Goal: Task Accomplishment & Management: Use online tool/utility

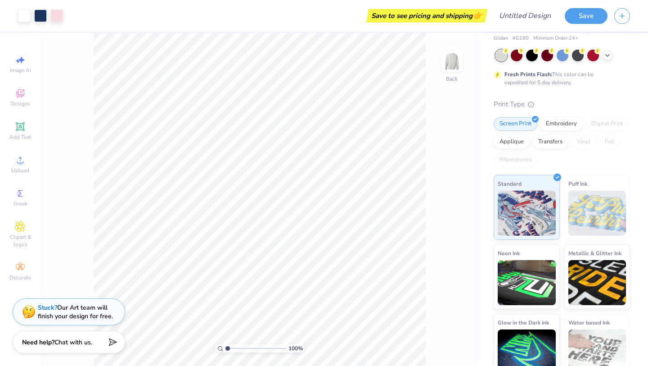
scroll to position [48, 0]
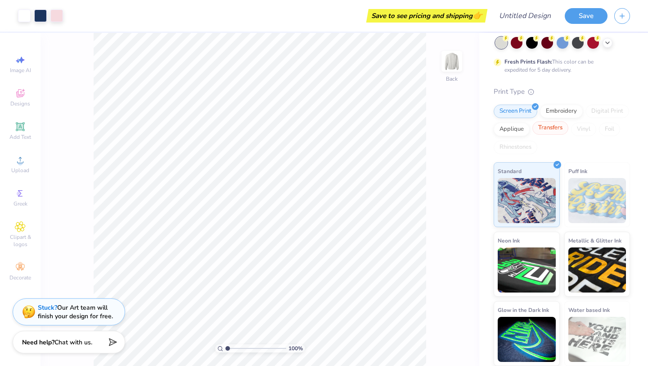
click at [560, 126] on div "Transfers" at bounding box center [551, 128] width 36 height 14
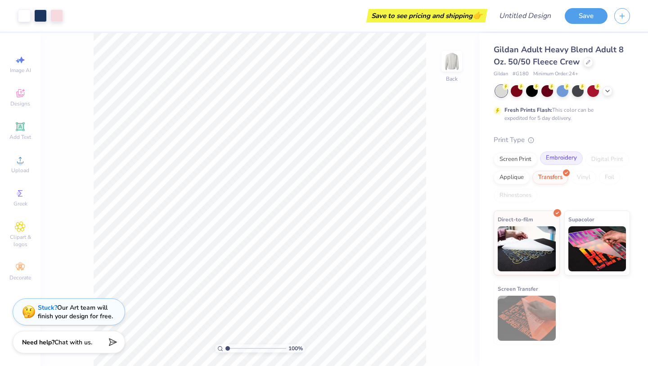
click at [552, 162] on div "Embroidery" at bounding box center [561, 158] width 43 height 14
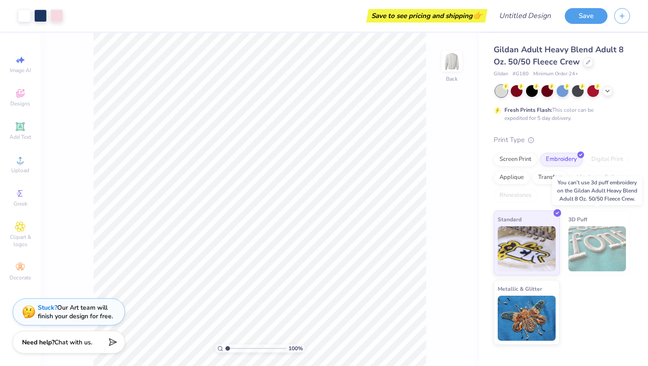
click at [598, 233] on img at bounding box center [598, 248] width 58 height 45
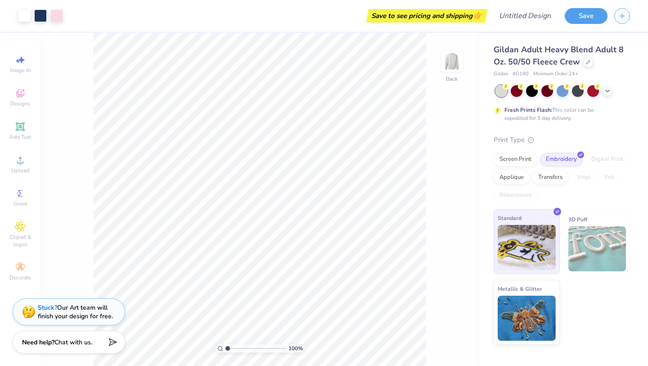
click at [526, 226] on img at bounding box center [527, 247] width 58 height 45
click at [532, 91] on div at bounding box center [532, 90] width 12 height 12
click at [508, 87] on icon at bounding box center [506, 86] width 3 height 5
click at [19, 226] on icon at bounding box center [20, 226] width 5 height 5
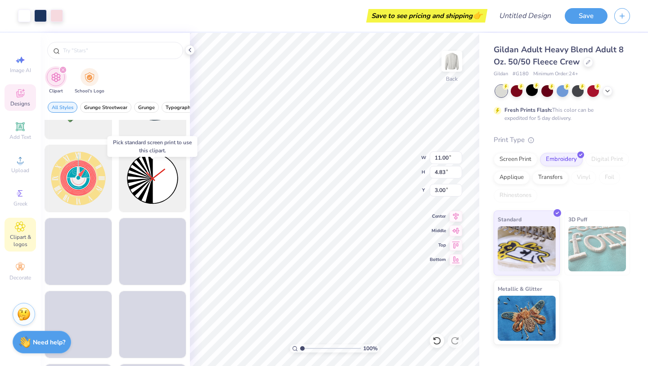
scroll to position [267, 0]
click at [89, 77] on img "filter for School's Logo" at bounding box center [90, 76] width 10 height 10
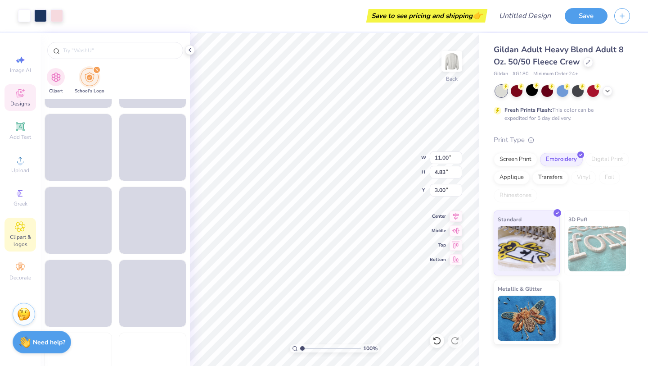
scroll to position [1005, 0]
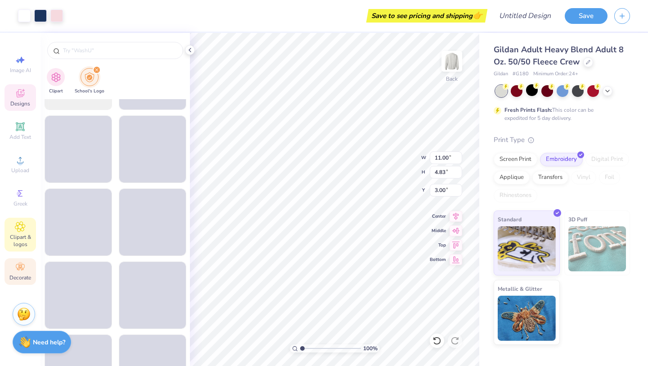
click at [19, 269] on icon at bounding box center [18, 268] width 3 height 3
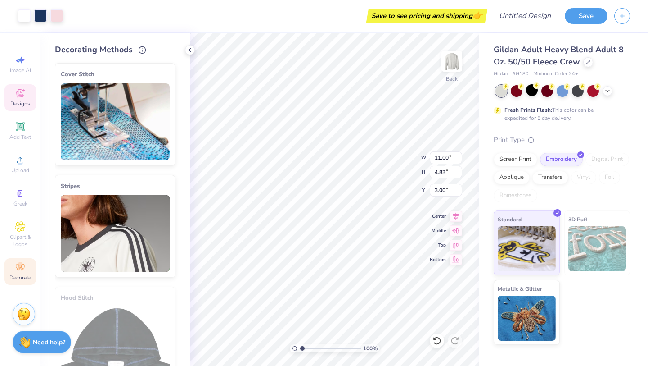
click at [116, 188] on div "Stripes" at bounding box center [115, 186] width 109 height 11
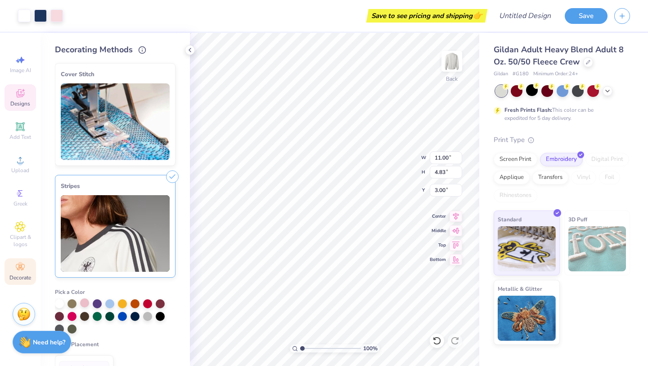
click at [85, 300] on div at bounding box center [84, 302] width 9 height 9
click at [70, 300] on div at bounding box center [72, 302] width 9 height 9
click at [154, 249] on img at bounding box center [115, 233] width 109 height 77
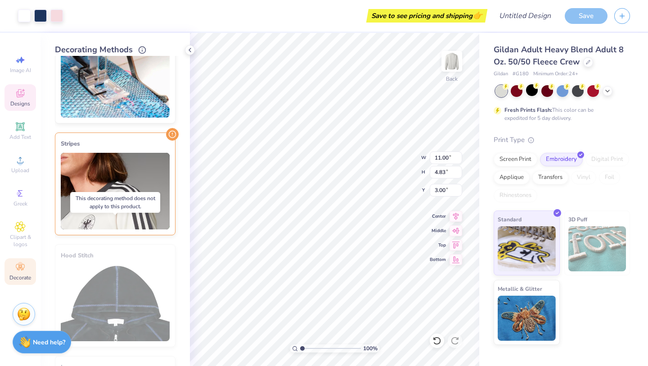
scroll to position [0, 0]
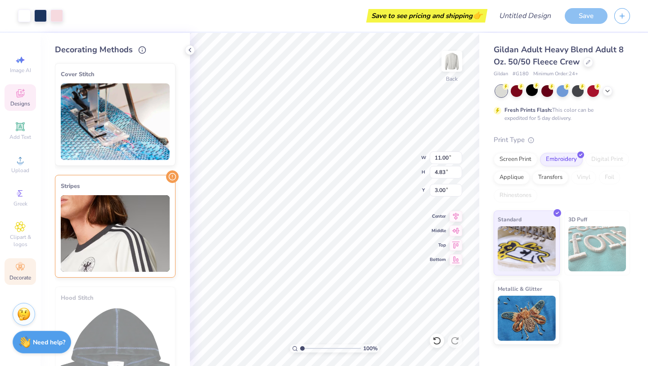
click at [149, 117] on img at bounding box center [115, 121] width 109 height 77
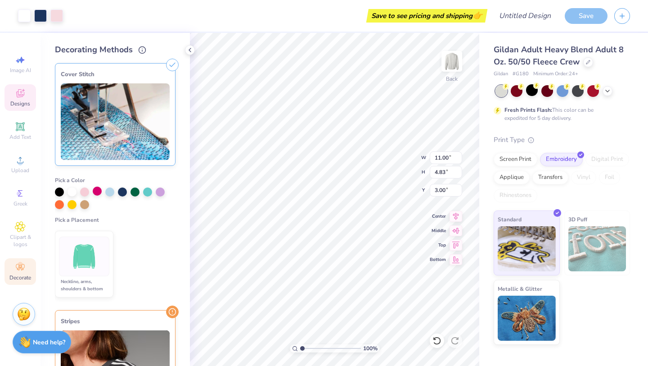
click at [95, 191] on div at bounding box center [97, 190] width 9 height 9
click at [80, 192] on div at bounding box center [84, 190] width 9 height 9
click at [86, 265] on img at bounding box center [85, 257] width 34 height 34
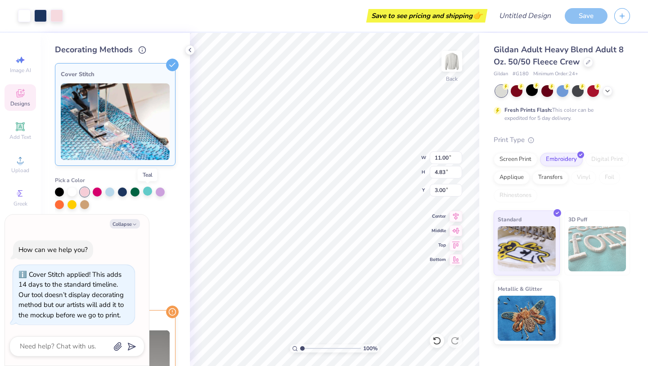
click at [151, 188] on div at bounding box center [147, 190] width 9 height 9
click at [165, 256] on ul "Neckline, arms, shoulders & bottom" at bounding box center [115, 264] width 121 height 74
click at [52, 13] on div at bounding box center [56, 15] width 13 height 13
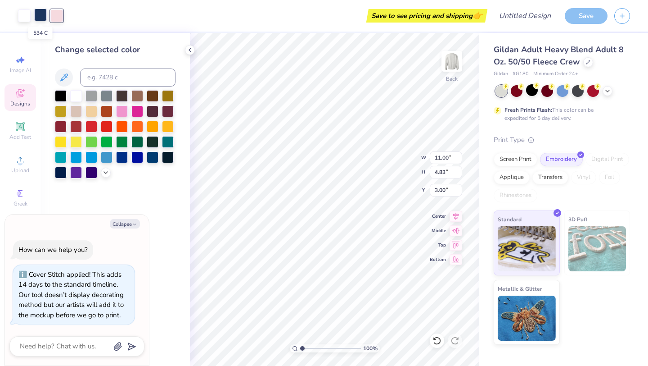
click at [40, 13] on div at bounding box center [40, 15] width 13 height 13
click at [43, 17] on div at bounding box center [40, 15] width 13 height 13
click at [118, 113] on div at bounding box center [122, 110] width 12 height 12
click at [13, 60] on div "Image AI" at bounding box center [21, 64] width 32 height 27
type textarea "x"
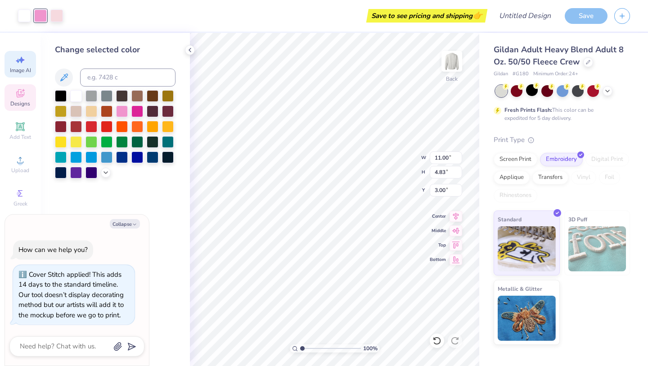
select select "4"
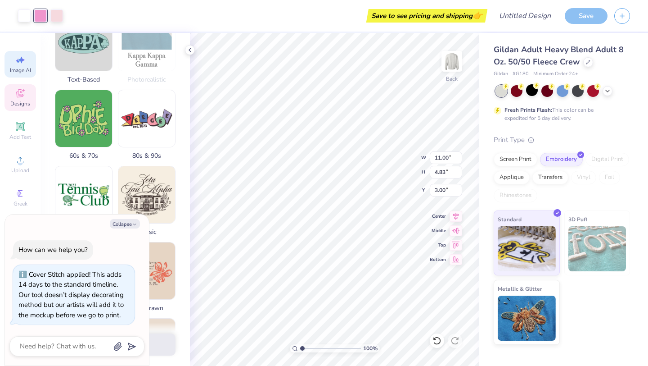
scroll to position [306, 0]
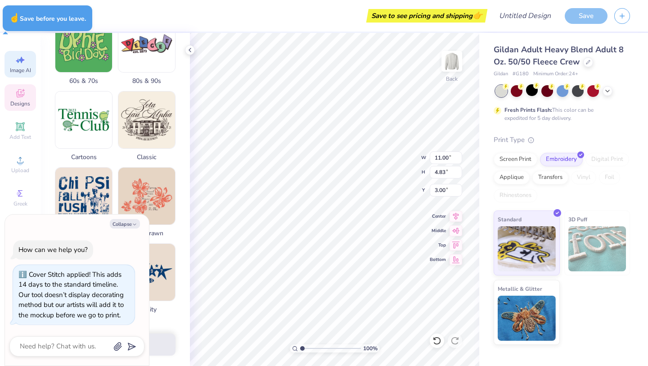
type textarea "x"
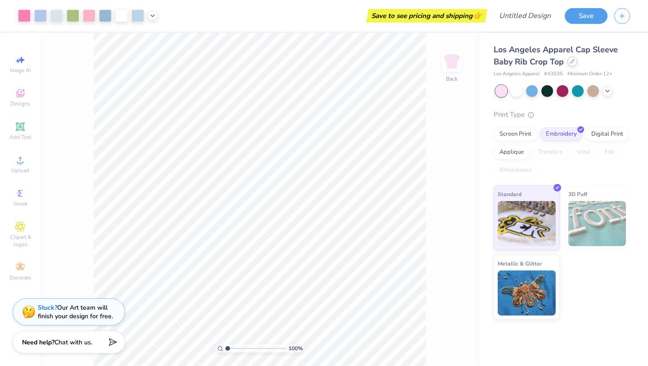
click at [574, 63] on icon at bounding box center [573, 61] width 5 height 5
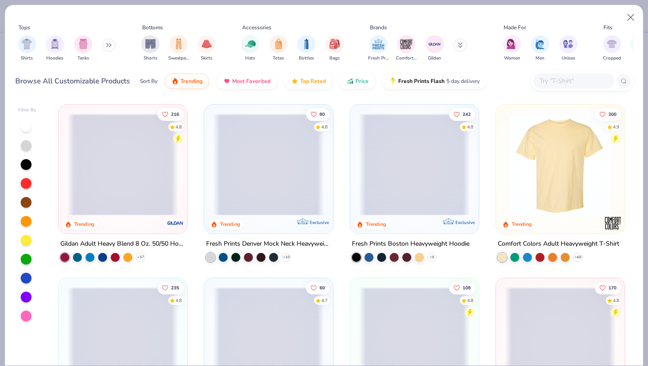
click at [111, 45] on icon at bounding box center [110, 45] width 1 height 3
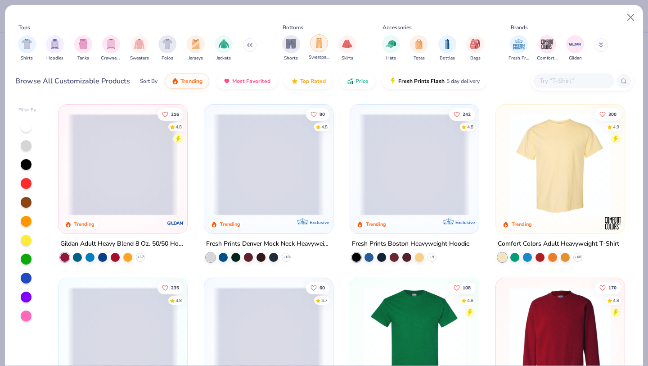
click at [326, 47] on div "filter for Sweatpants" at bounding box center [319, 43] width 18 height 18
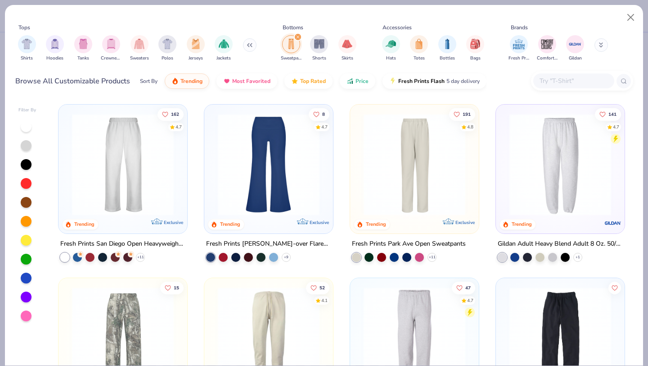
click at [140, 209] on img at bounding box center [123, 164] width 111 height 102
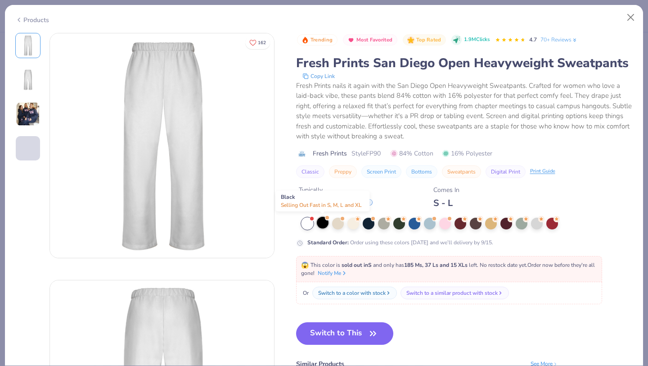
click at [325, 224] on div at bounding box center [323, 223] width 12 height 12
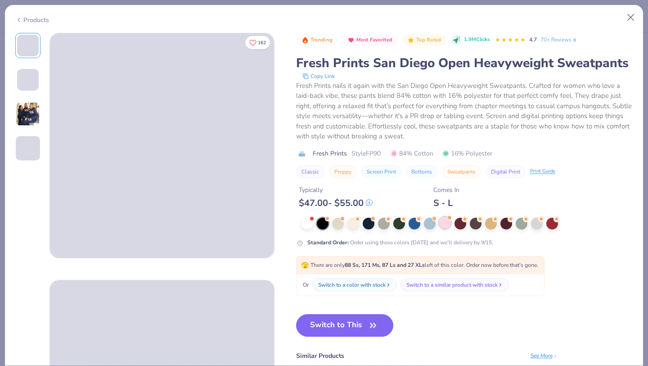
click at [447, 222] on div at bounding box center [445, 223] width 12 height 12
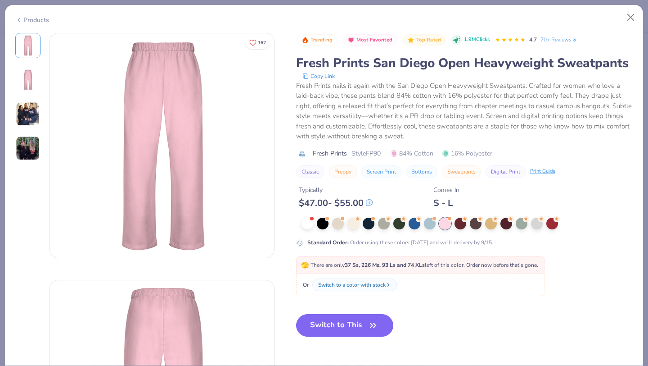
click at [29, 111] on img at bounding box center [28, 114] width 24 height 24
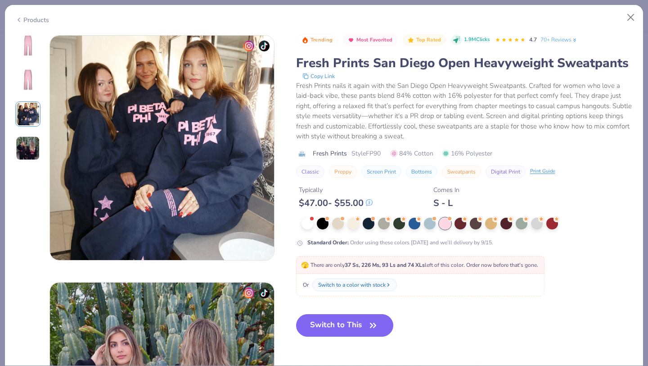
scroll to position [494, 0]
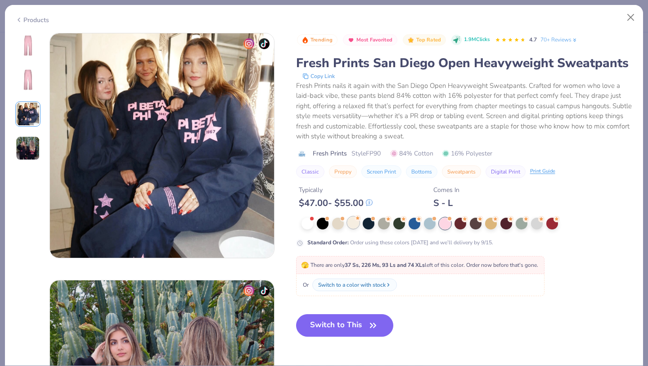
click at [356, 222] on div at bounding box center [354, 223] width 12 height 12
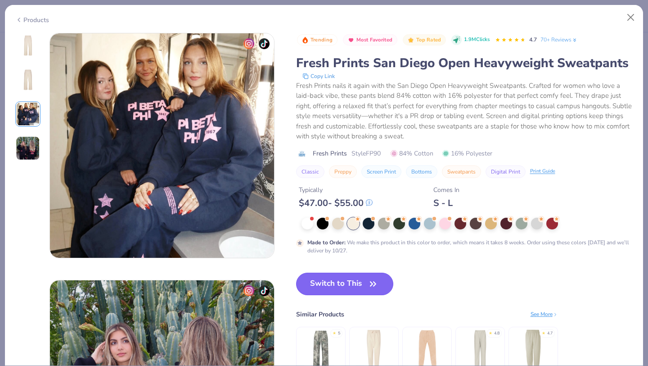
click at [361, 287] on button "Switch to This" at bounding box center [345, 283] width 98 height 23
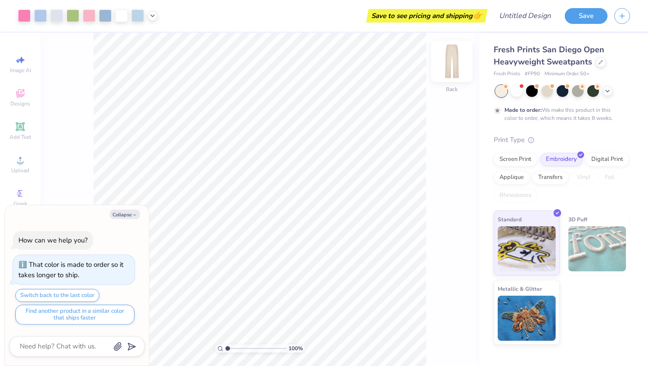
click at [452, 64] on img at bounding box center [452, 61] width 36 height 36
click at [448, 68] on img at bounding box center [452, 61] width 36 height 36
type textarea "x"
type input "39.78"
click at [459, 217] on icon at bounding box center [456, 214] width 13 height 11
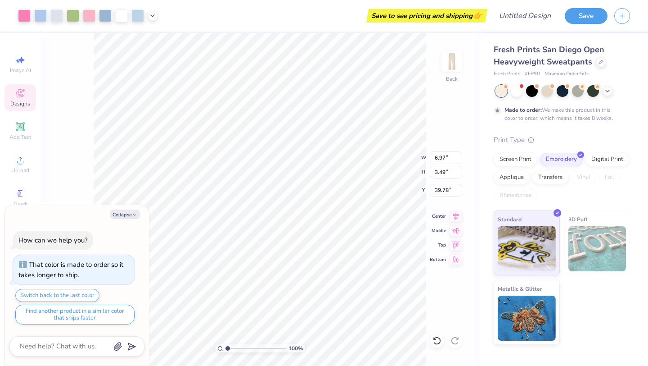
click at [457, 235] on div "100 % Back W 6.97 6.97 " H 3.49 3.49 " Y 39.78 39.78 " Center Middle Top Bottom" at bounding box center [260, 199] width 439 height 333
click at [129, 211] on button "Collapse" at bounding box center [125, 213] width 30 height 9
type textarea "x"
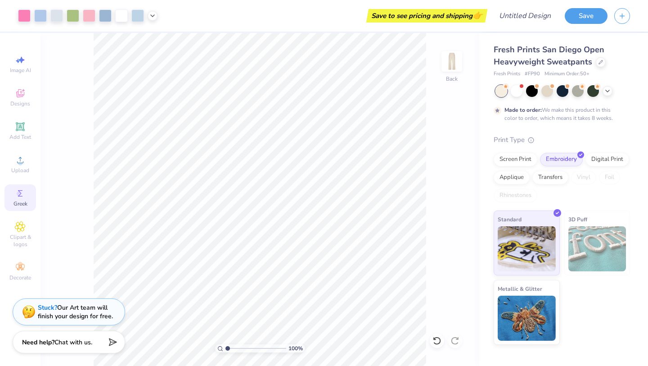
click at [22, 201] on span "Greek" at bounding box center [21, 203] width 14 height 7
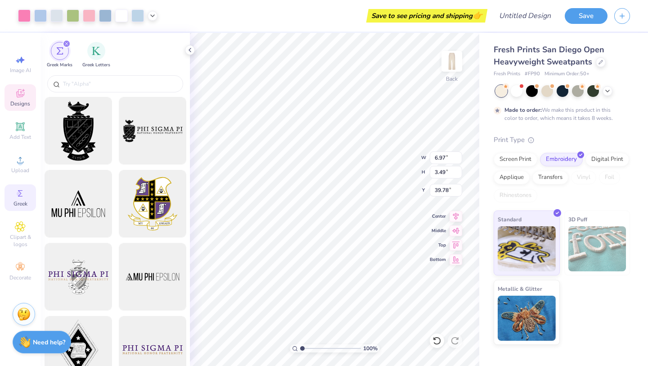
type input "39.79"
click at [100, 58] on div "Greek Letters" at bounding box center [96, 54] width 28 height 27
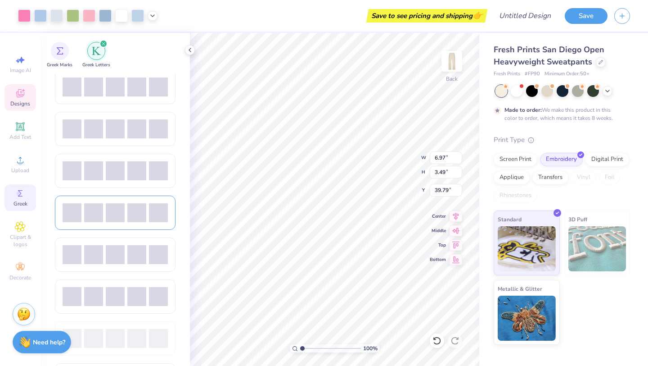
scroll to position [513, 0]
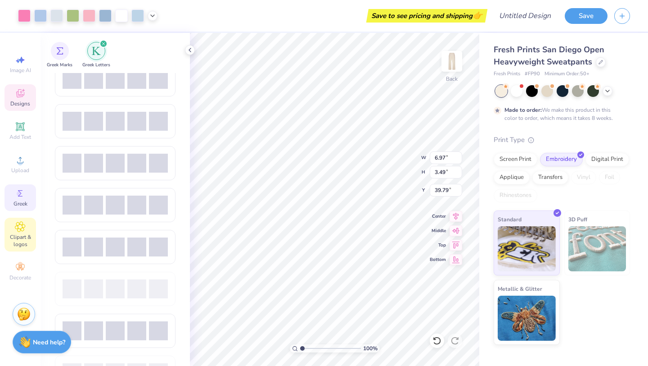
click at [19, 218] on div "Clipart & logos" at bounding box center [21, 234] width 32 height 34
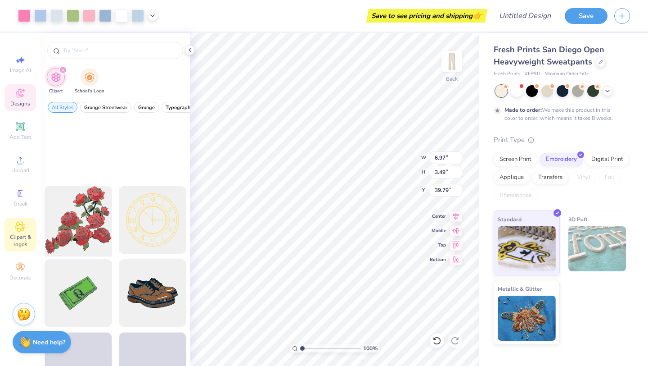
scroll to position [379, 0]
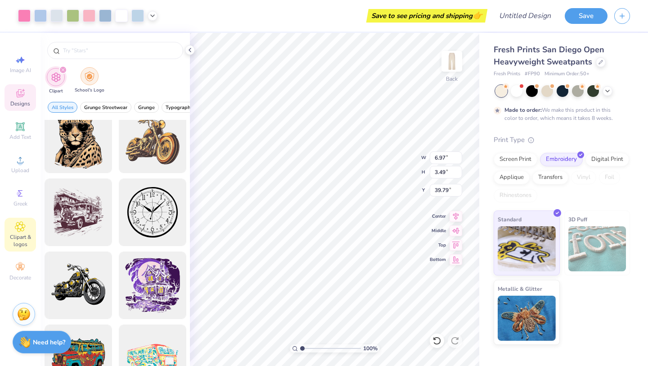
click at [91, 79] on img "filter for School's Logo" at bounding box center [90, 76] width 10 height 10
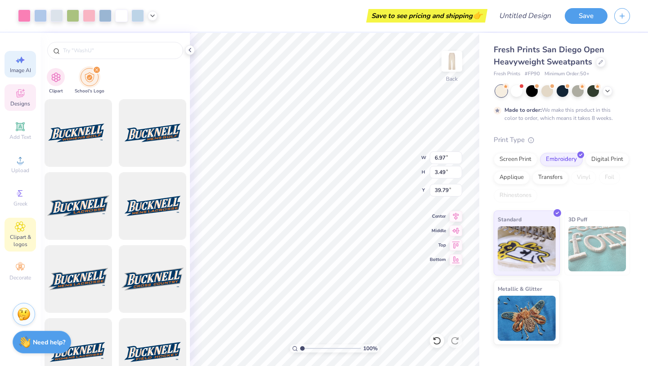
click at [15, 71] on span "Image AI" at bounding box center [20, 70] width 21 height 7
select select "4"
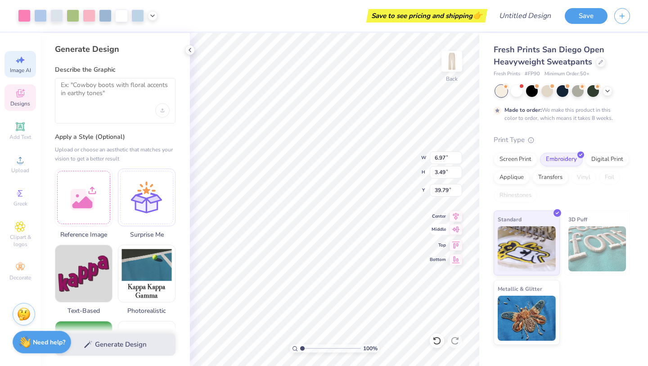
click at [458, 234] on icon at bounding box center [456, 229] width 13 height 11
click at [454, 243] on icon at bounding box center [457, 243] width 8 height 7
type input "1.61"
click at [451, 62] on img at bounding box center [452, 61] width 36 height 36
click at [444, 70] on img at bounding box center [452, 61] width 36 height 36
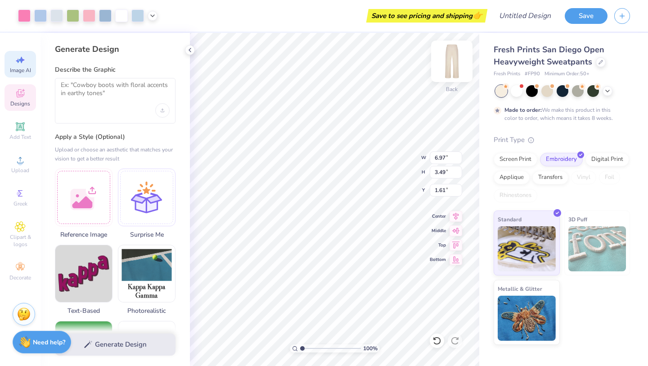
click at [453, 59] on div "100 % Back W 6.97 6.97 " H 3.49 3.49 " Y 1.61 1.61 " Center Middle Top Bottom" at bounding box center [335, 199] width 290 height 333
click at [453, 59] on img at bounding box center [452, 61] width 36 height 36
click at [457, 67] on img at bounding box center [452, 61] width 36 height 36
click at [193, 50] on icon at bounding box center [189, 49] width 7 height 7
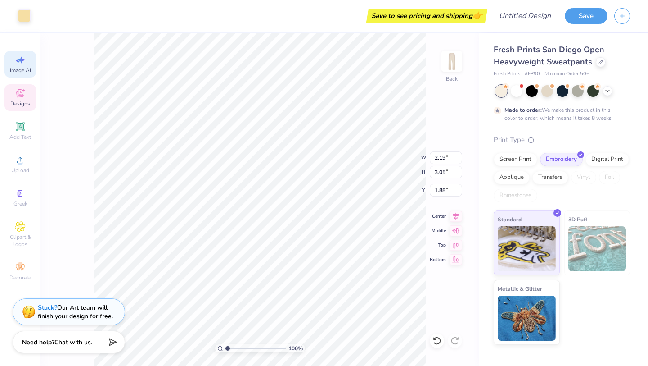
type input "6.97"
type input "3.49"
type input "1.61"
type input "6.85"
type input "3.38"
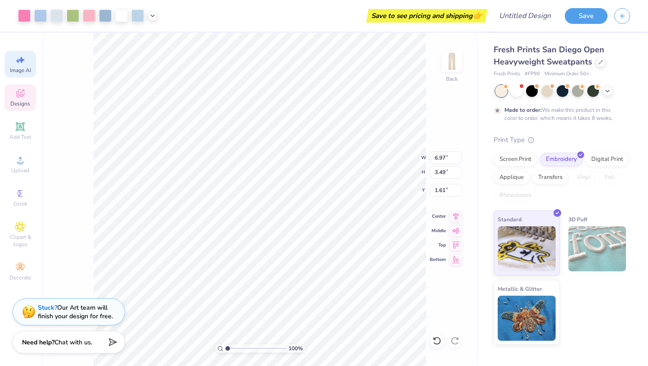
type input "1.66"
type input "6.97"
type input "3.49"
type input "1.61"
type input "2.13"
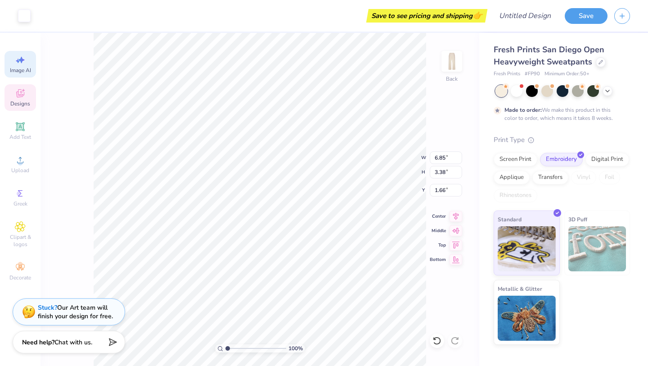
type input "2.78"
type input "1.70"
type input "2.36"
type input "3.10"
type input "1.80"
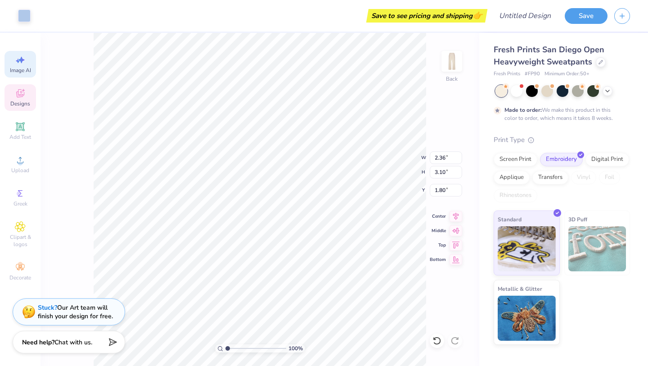
type input "6.97"
type input "3.49"
click at [453, 231] on icon at bounding box center [456, 229] width 13 height 11
click at [453, 260] on icon at bounding box center [456, 258] width 13 height 11
type input "50.01"
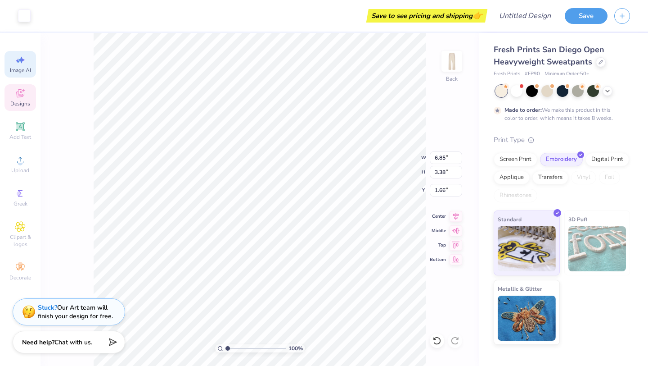
type input "8.00"
type input "8.01"
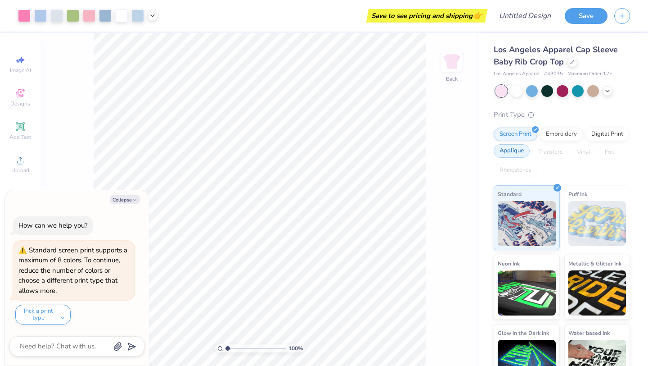
click at [519, 152] on div "Applique" at bounding box center [512, 151] width 36 height 14
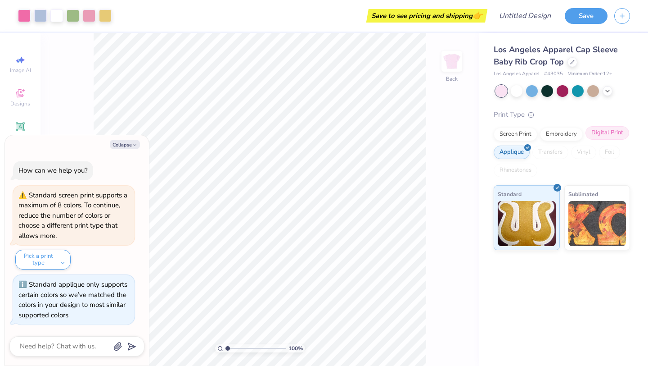
click at [606, 131] on div "Digital Print" at bounding box center [608, 133] width 44 height 14
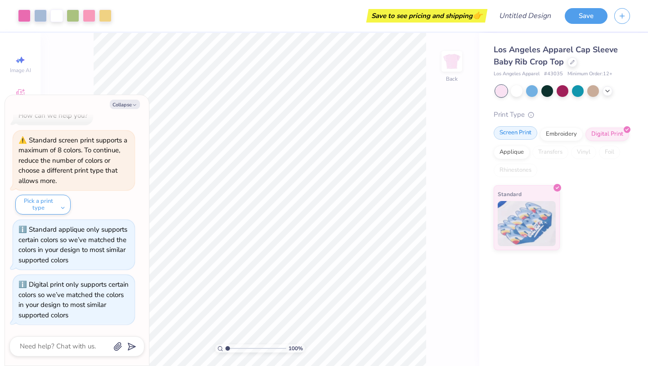
click at [504, 131] on div "Screen Print" at bounding box center [516, 133] width 44 height 14
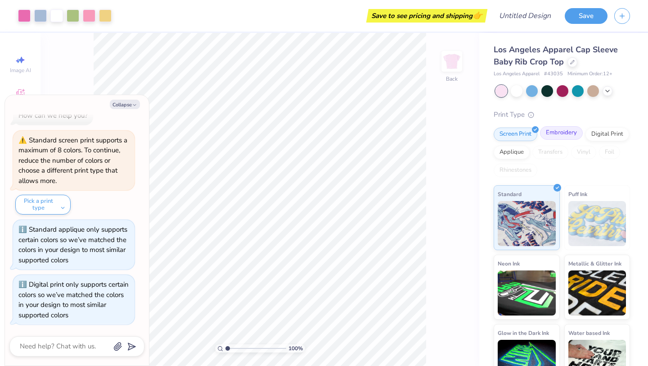
click at [555, 130] on div "Embroidery" at bounding box center [561, 133] width 43 height 14
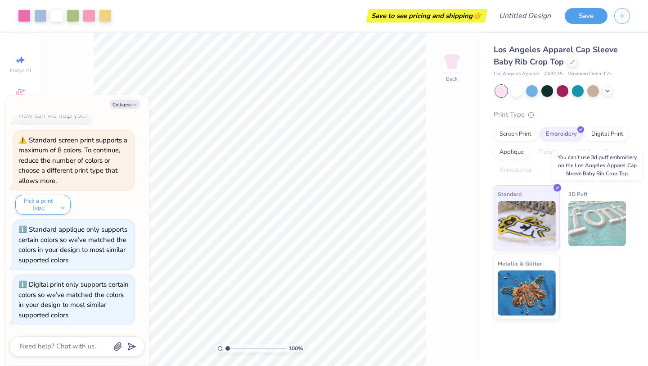
click at [606, 219] on img at bounding box center [598, 223] width 58 height 45
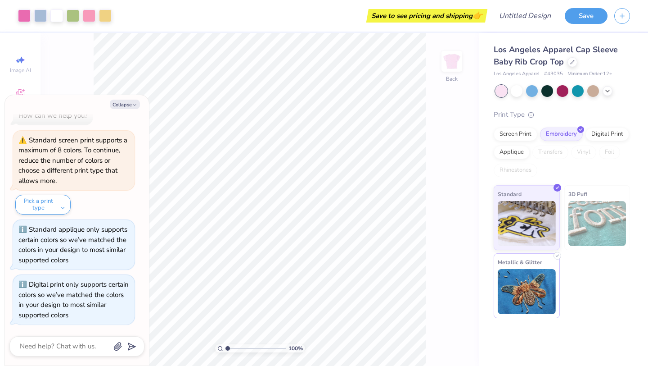
click at [556, 279] on div "Metallic & Glitter" at bounding box center [527, 285] width 66 height 65
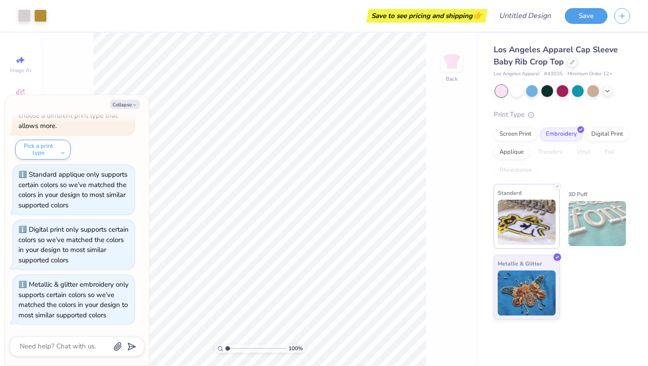
click at [550, 224] on img at bounding box center [527, 221] width 58 height 45
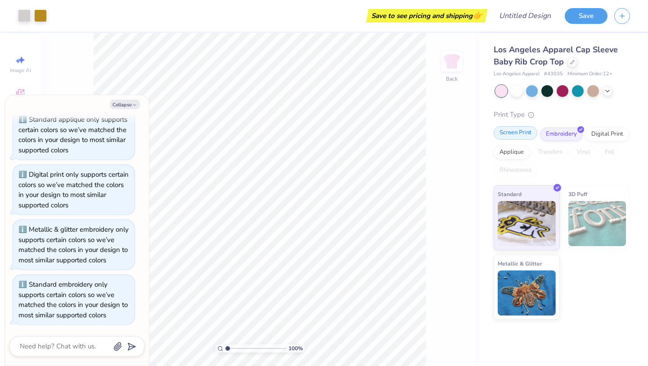
click at [525, 132] on div "Screen Print" at bounding box center [516, 133] width 44 height 14
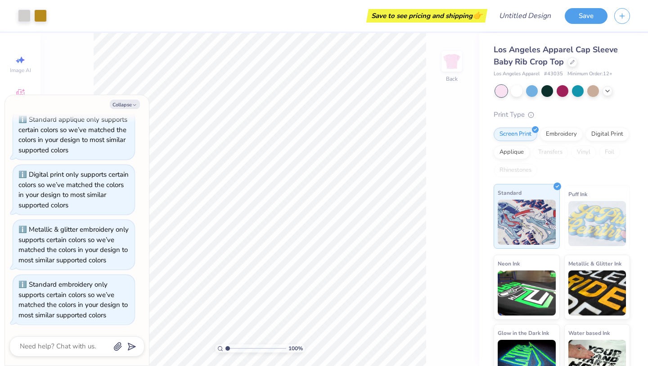
click at [534, 195] on div "Standard" at bounding box center [527, 216] width 66 height 65
click at [127, 105] on button "Collapse" at bounding box center [125, 104] width 30 height 9
type textarea "x"
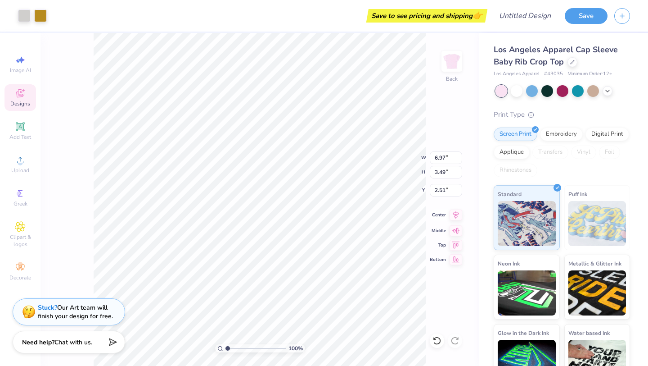
click at [455, 217] on icon at bounding box center [456, 214] width 13 height 11
click at [455, 229] on icon at bounding box center [457, 229] width 8 height 6
click at [454, 214] on icon at bounding box center [456, 214] width 13 height 11
click at [455, 214] on icon at bounding box center [456, 215] width 6 height 8
click at [456, 231] on icon at bounding box center [456, 229] width 13 height 11
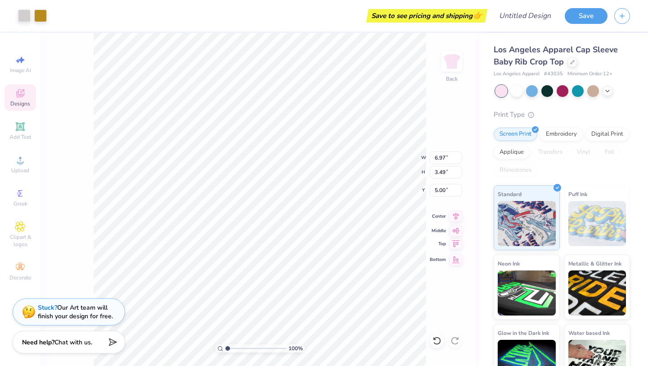
click at [457, 248] on icon at bounding box center [456, 243] width 13 height 11
click at [456, 255] on icon at bounding box center [456, 258] width 13 height 11
click at [437, 343] on icon at bounding box center [437, 340] width 9 height 9
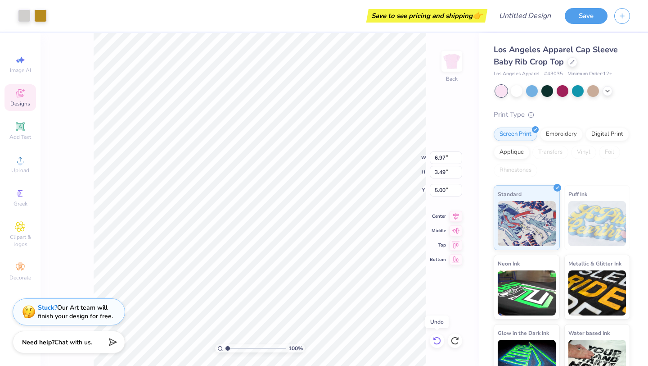
type input "2.51"
click at [437, 343] on icon at bounding box center [437, 340] width 9 height 9
drag, startPoint x: 438, startPoint y: 341, endPoint x: 437, endPoint y: 354, distance: 12.6
click at [437, 354] on div "100 % Back W 6.97 6.97 " H 3.49 3.49 " Y 2.51 2.51 " Center Middle Top Bottom" at bounding box center [260, 199] width 439 height 333
click at [20, 13] on div at bounding box center [24, 15] width 13 height 13
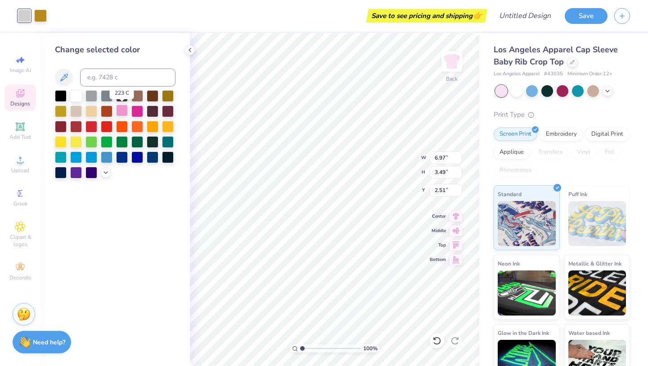
click at [122, 109] on div at bounding box center [122, 110] width 12 height 12
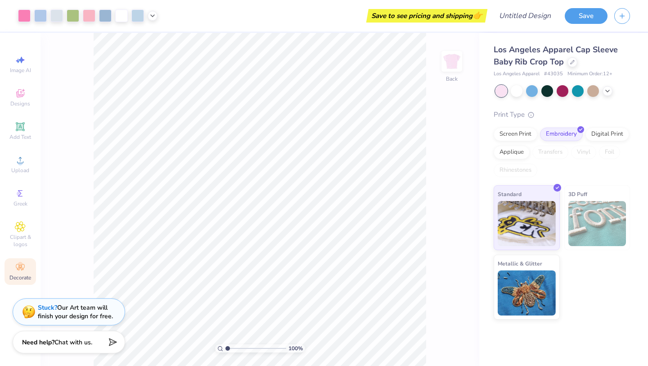
click at [21, 265] on circle at bounding box center [20, 264] width 5 height 5
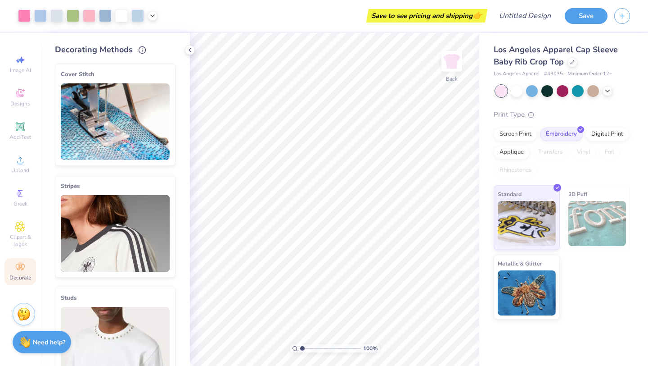
click at [112, 248] on img at bounding box center [115, 233] width 109 height 77
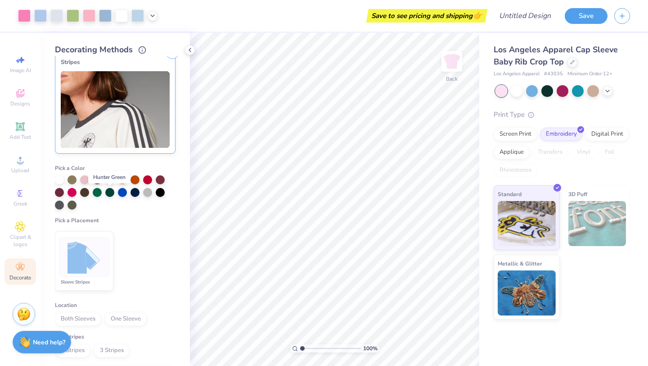
scroll to position [133, 0]
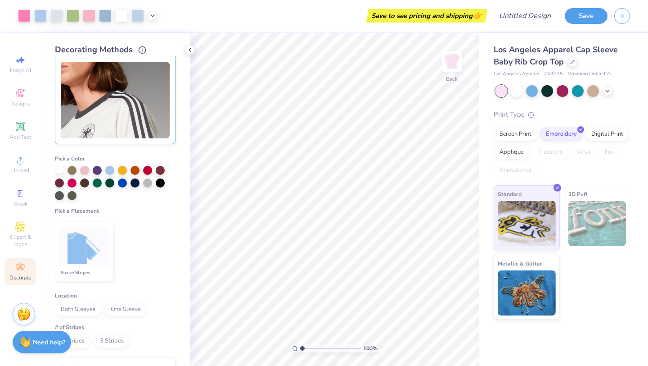
click at [57, 167] on div at bounding box center [59, 169] width 9 height 9
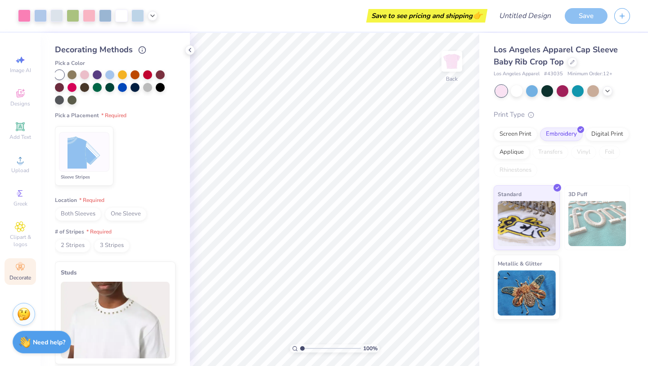
scroll to position [230, 0]
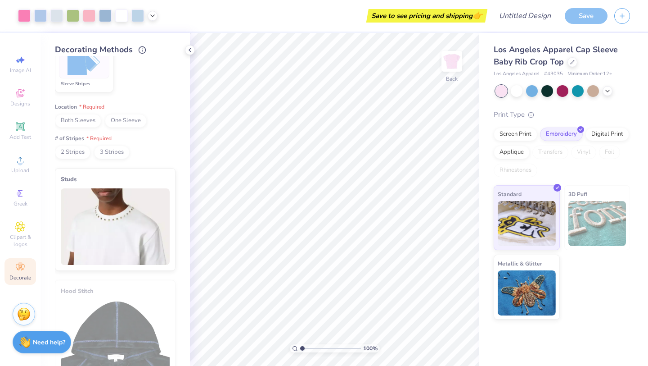
click at [114, 230] on img at bounding box center [115, 226] width 109 height 77
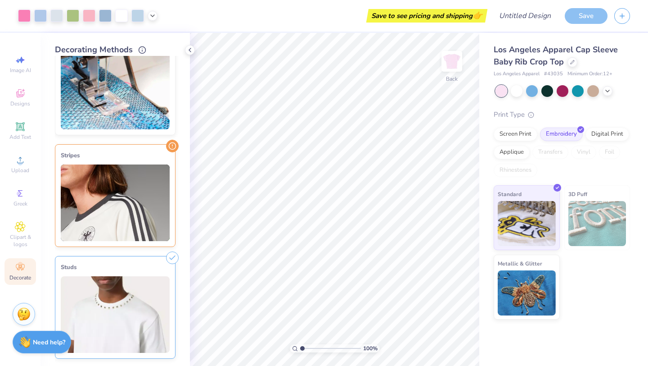
scroll to position [1, 0]
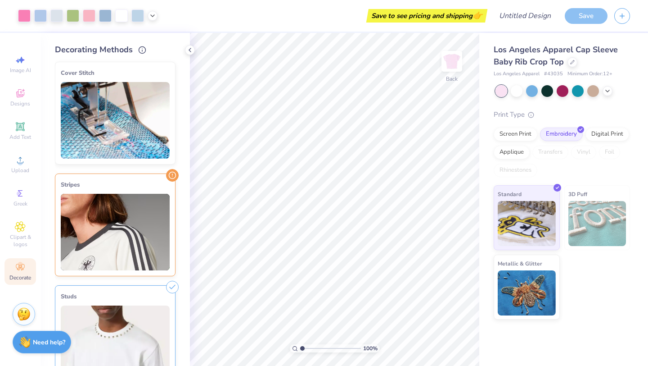
click at [141, 208] on img at bounding box center [115, 232] width 109 height 77
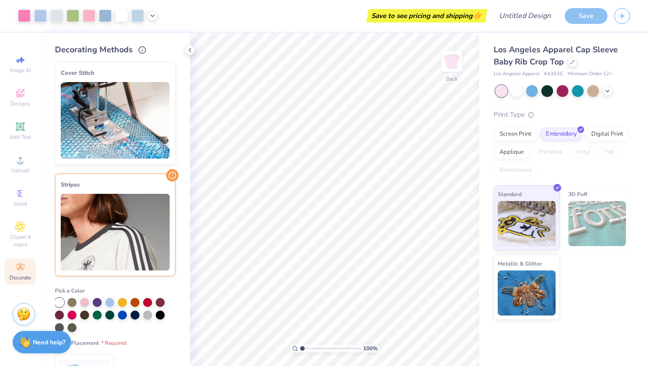
click at [141, 208] on img at bounding box center [115, 232] width 109 height 77
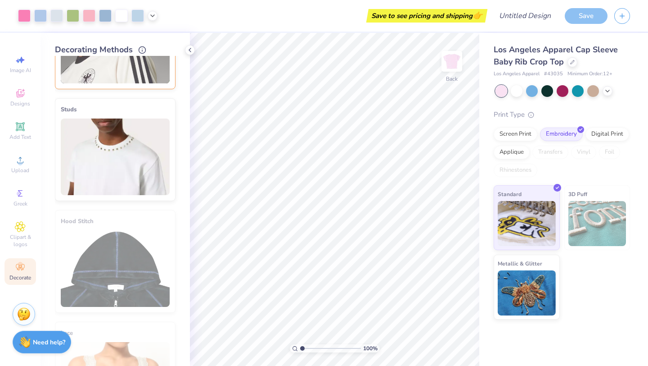
click at [139, 159] on img at bounding box center [115, 156] width 109 height 77
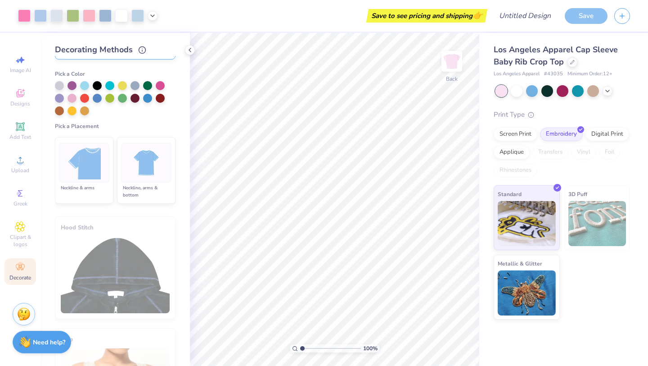
scroll to position [336, 0]
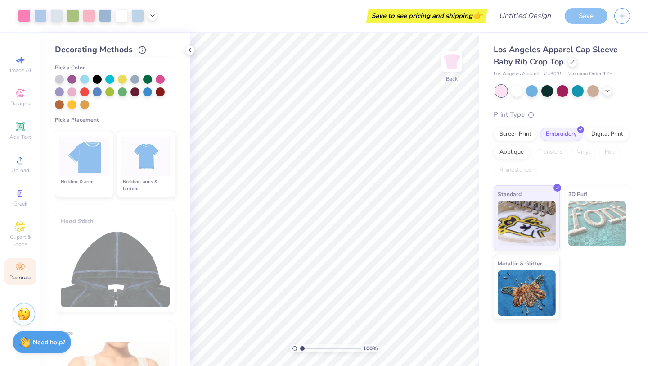
click at [101, 158] on div at bounding box center [84, 156] width 50 height 40
click at [84, 79] on div at bounding box center [84, 78] width 9 height 9
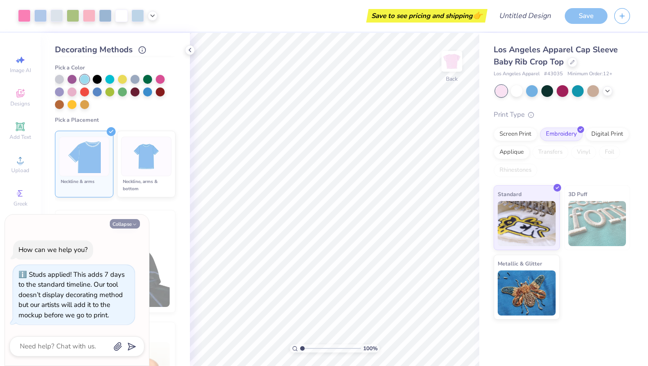
click at [123, 223] on button "Collapse" at bounding box center [125, 223] width 30 height 9
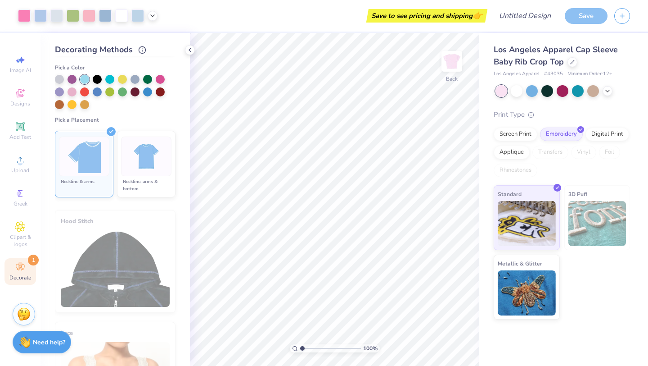
click at [108, 137] on li "Neckline & arms" at bounding box center [84, 164] width 59 height 67
click at [87, 78] on div at bounding box center [84, 79] width 9 height 9
click at [191, 50] on icon at bounding box center [189, 49] width 7 height 7
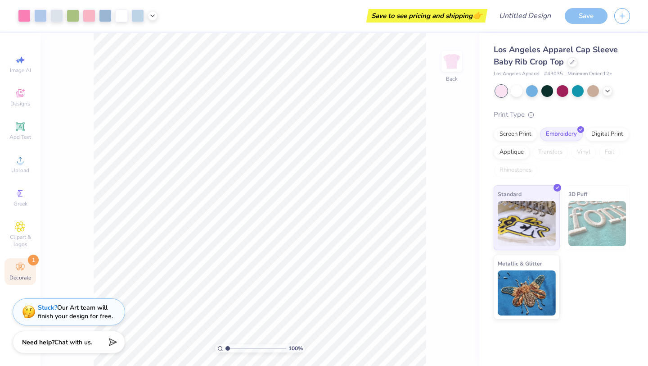
click at [26, 261] on div "Decorate 1" at bounding box center [21, 271] width 32 height 27
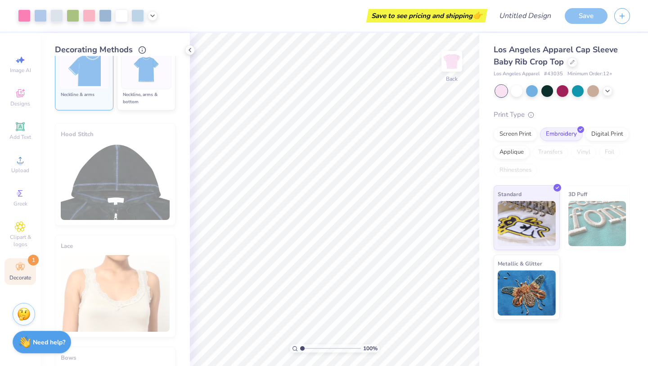
scroll to position [627, 0]
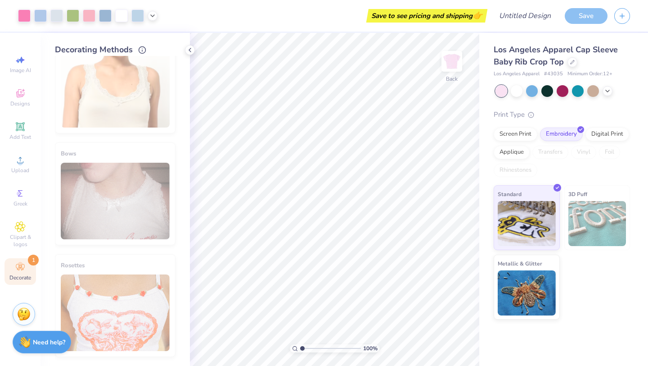
click at [136, 186] on div "Bows" at bounding box center [115, 193] width 121 height 103
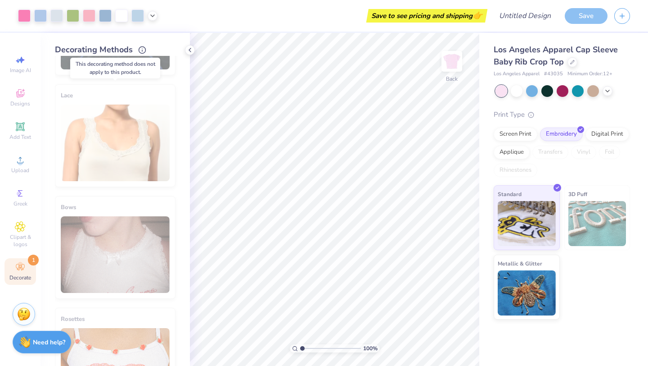
scroll to position [574, 0]
click at [143, 114] on div "Lace" at bounding box center [115, 135] width 121 height 103
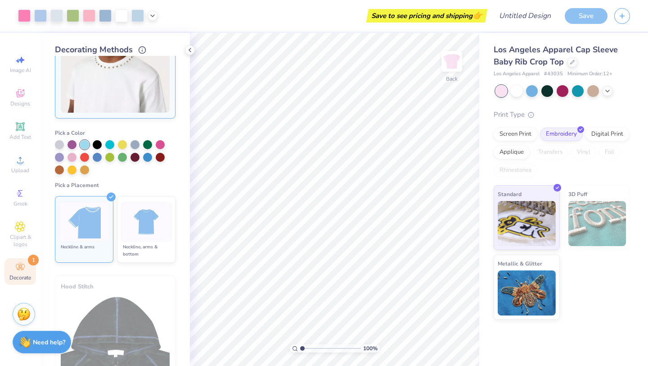
scroll to position [204, 0]
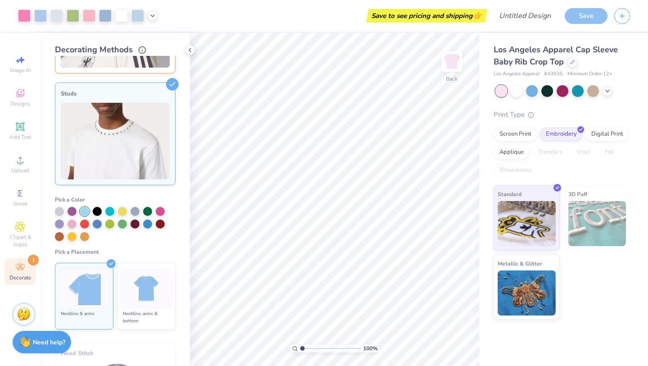
click at [151, 127] on img at bounding box center [115, 141] width 109 height 77
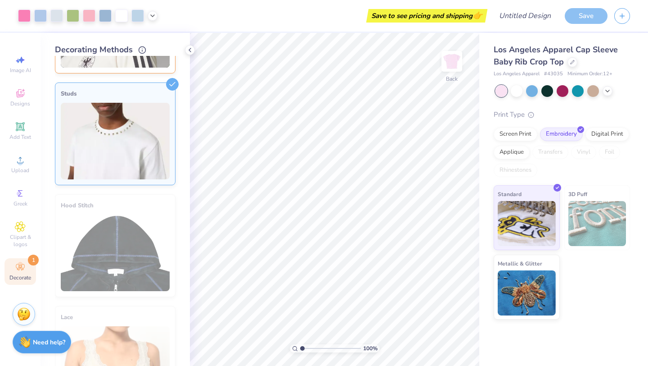
scroll to position [56, 0]
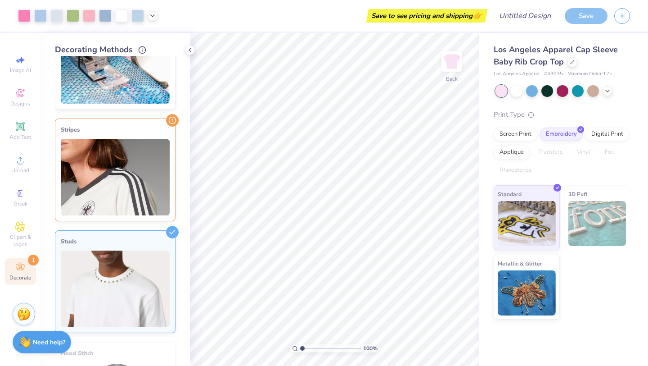
click at [151, 135] on div "Stripes" at bounding box center [115, 169] width 121 height 103
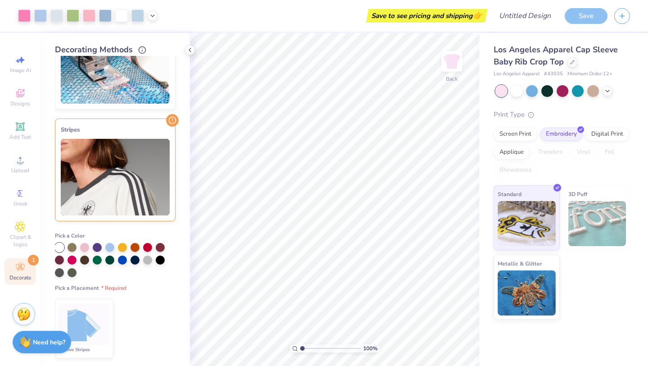
click at [151, 135] on div "Stripes" at bounding box center [115, 169] width 121 height 103
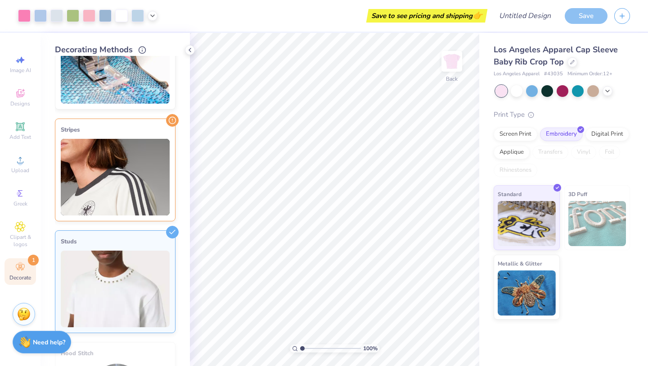
click at [151, 135] on div "Stripes" at bounding box center [115, 169] width 121 height 103
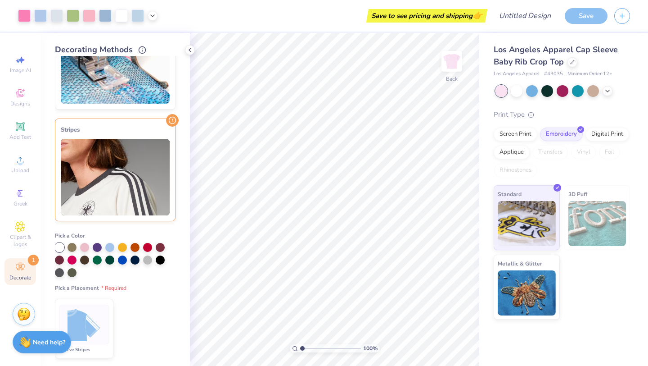
click at [94, 334] on img at bounding box center [85, 325] width 34 height 34
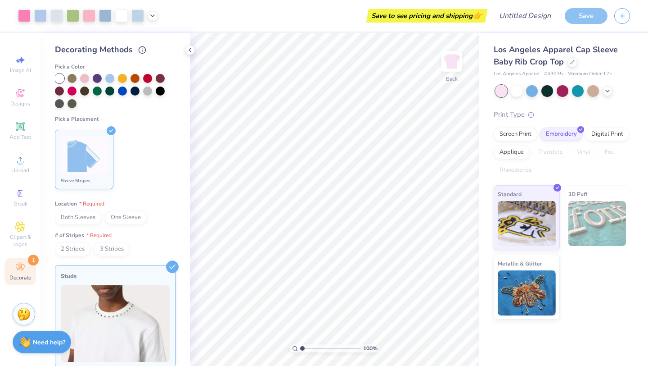
scroll to position [235, 0]
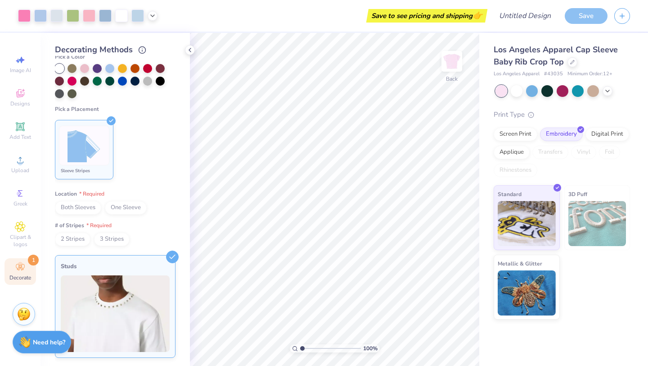
click at [78, 208] on span "Both Sleeves" at bounding box center [78, 208] width 46 height 14
click at [113, 237] on span "3 Stripes" at bounding box center [112, 239] width 36 height 14
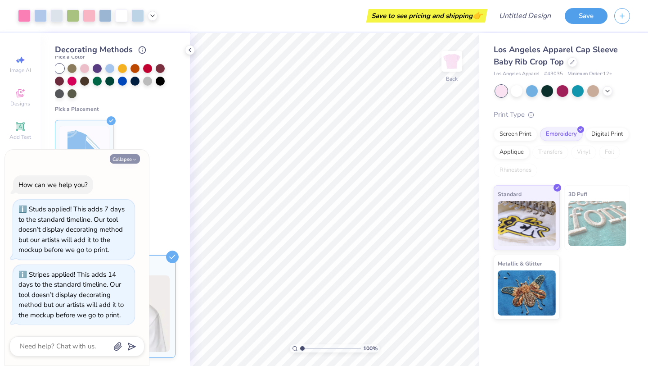
click at [128, 160] on button "Collapse" at bounding box center [125, 158] width 30 height 9
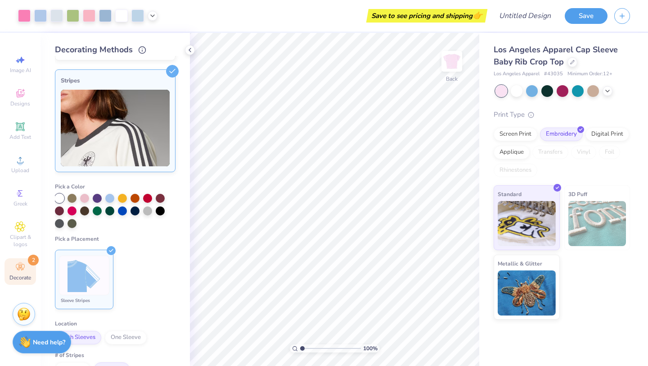
scroll to position [78, 0]
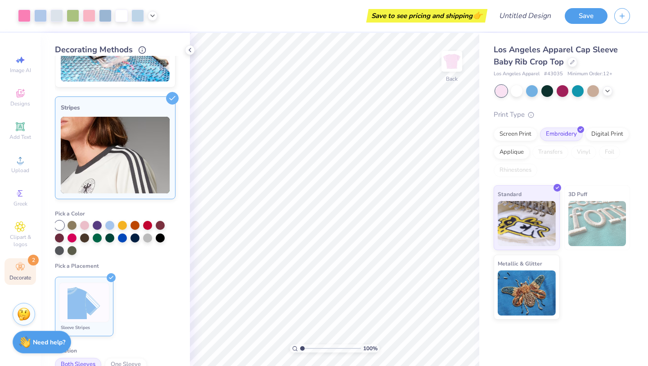
click at [124, 173] on img at bounding box center [115, 155] width 109 height 77
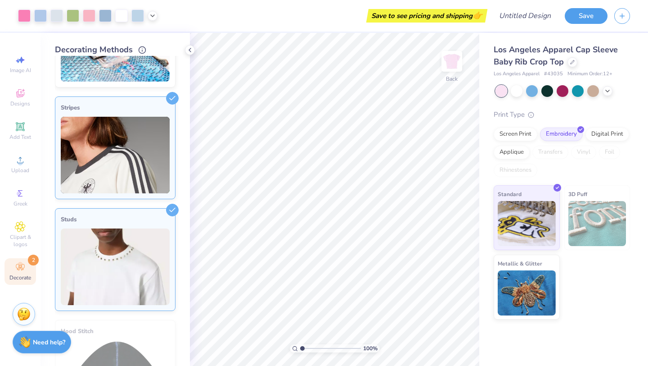
click at [149, 240] on img at bounding box center [115, 266] width 109 height 77
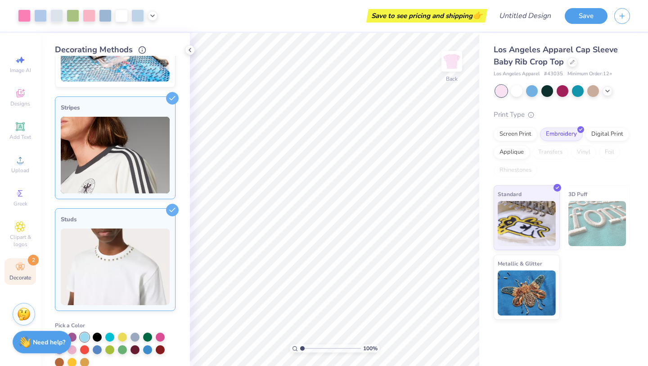
click at [149, 240] on img at bounding box center [115, 266] width 109 height 77
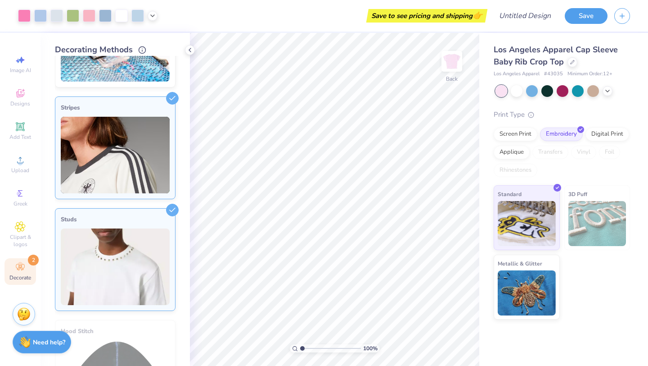
click at [28, 273] on div "Decorate 2" at bounding box center [21, 271] width 32 height 27
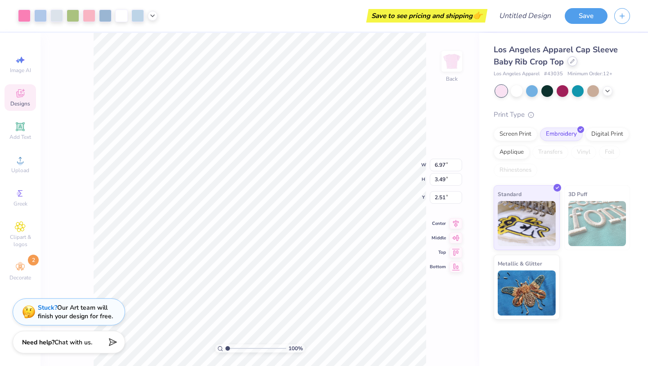
click at [575, 63] on div at bounding box center [573, 61] width 10 height 10
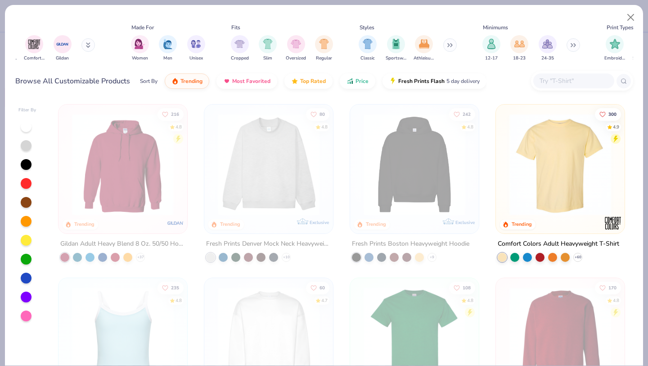
scroll to position [0, 434]
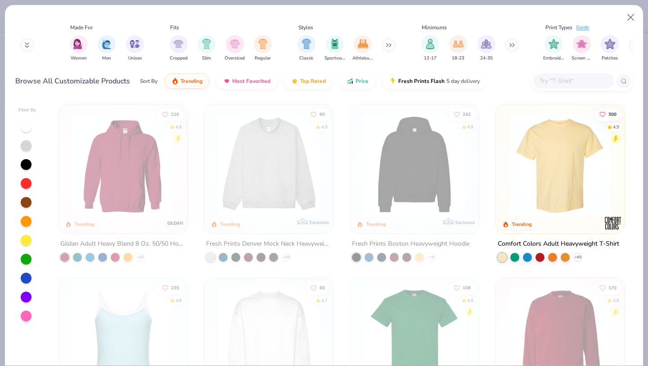
click at [391, 45] on icon at bounding box center [388, 45] width 5 height 5
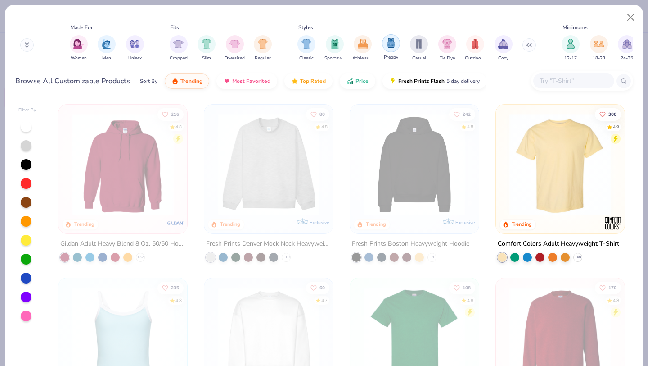
click at [395, 42] on img "filter for Preppy" at bounding box center [391, 43] width 10 height 10
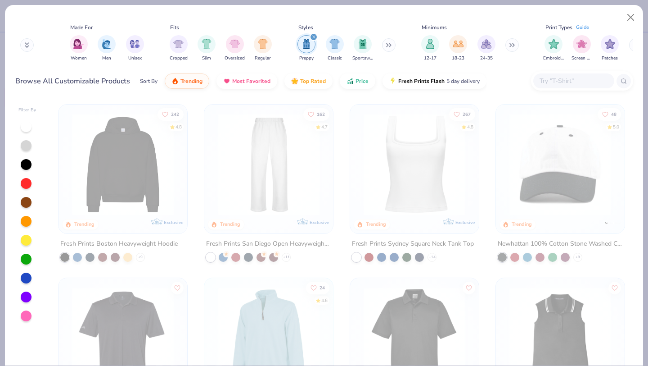
click at [312, 36] on icon "filter for Preppy" at bounding box center [313, 37] width 3 height 3
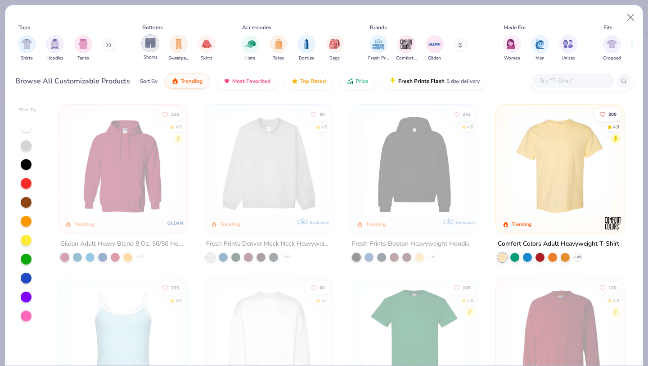
click at [149, 50] on div "filter for Shorts" at bounding box center [150, 43] width 18 height 18
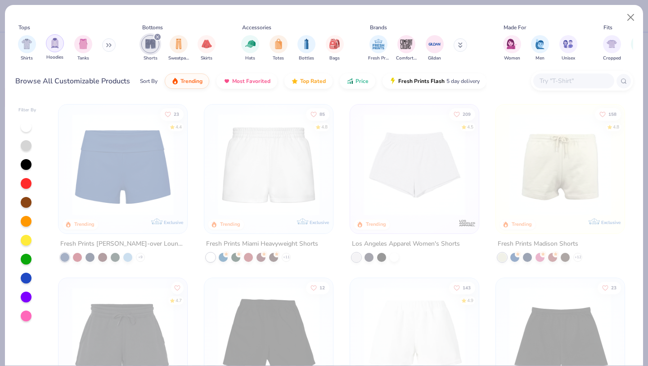
click at [49, 45] on div "filter for Hoodies" at bounding box center [55, 43] width 18 height 18
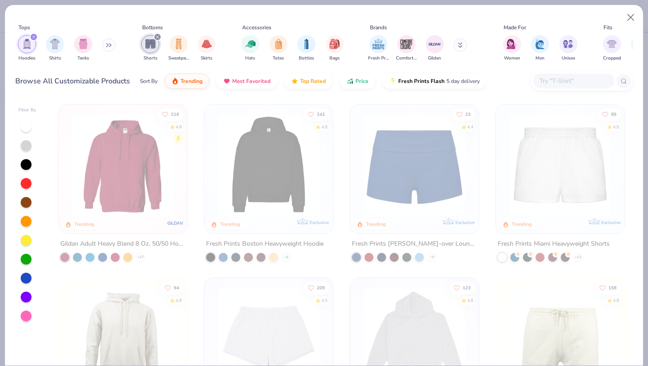
click at [159, 38] on icon "filter for Shorts" at bounding box center [158, 37] width 4 height 4
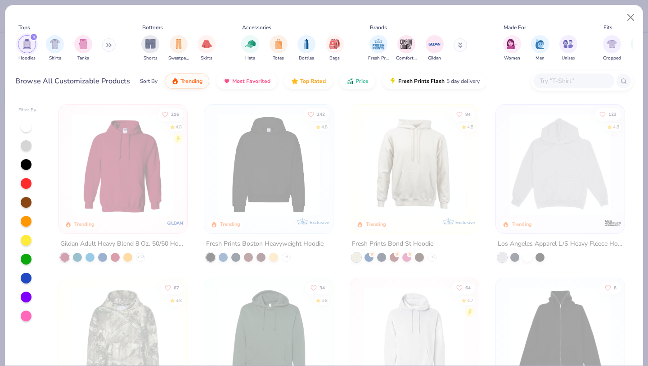
click at [36, 38] on div "filter for Hoodies" at bounding box center [34, 37] width 8 height 8
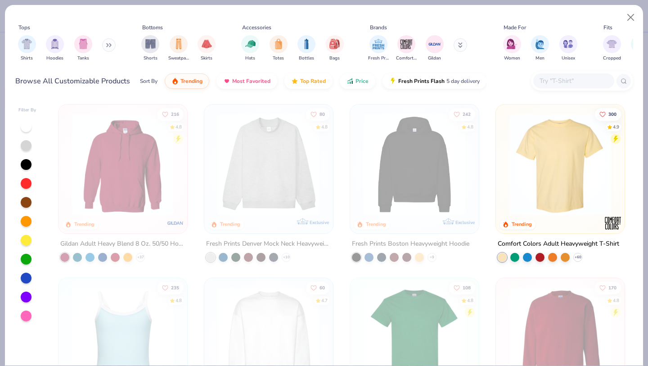
click at [107, 45] on button at bounding box center [109, 45] width 14 height 14
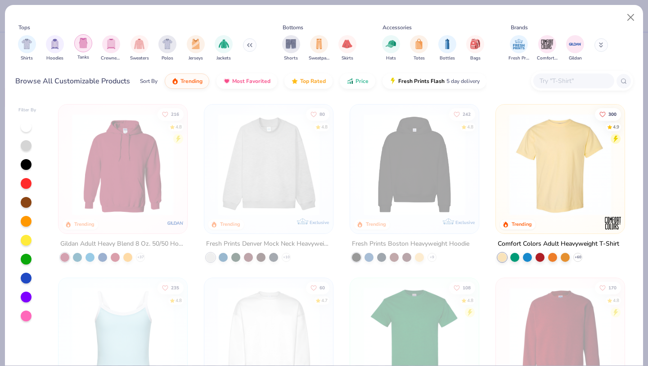
click at [82, 42] on img "filter for Tanks" at bounding box center [83, 43] width 10 height 10
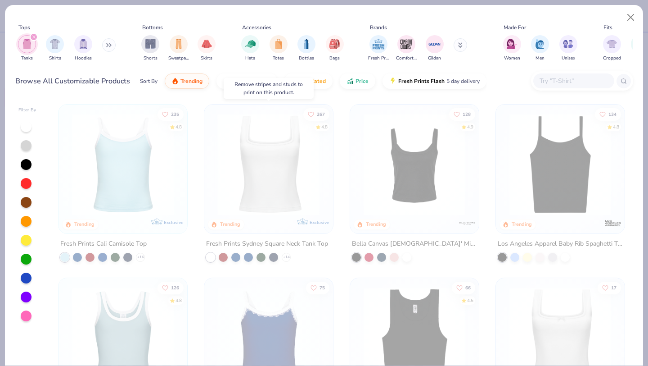
click at [305, 177] on div at bounding box center [158, 164] width 332 height 102
click at [628, 15] on button "Close" at bounding box center [631, 17] width 17 height 17
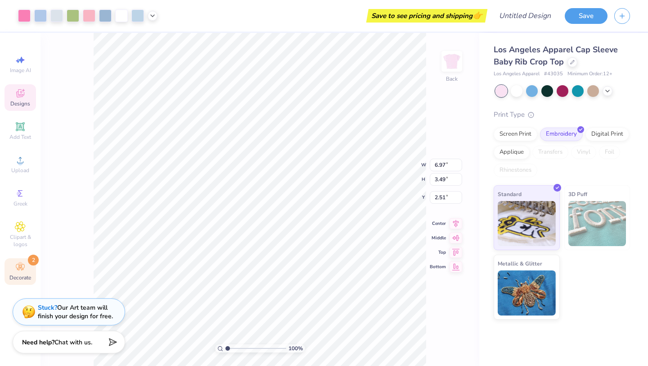
click at [33, 275] on div "Decorate 2" at bounding box center [21, 271] width 32 height 27
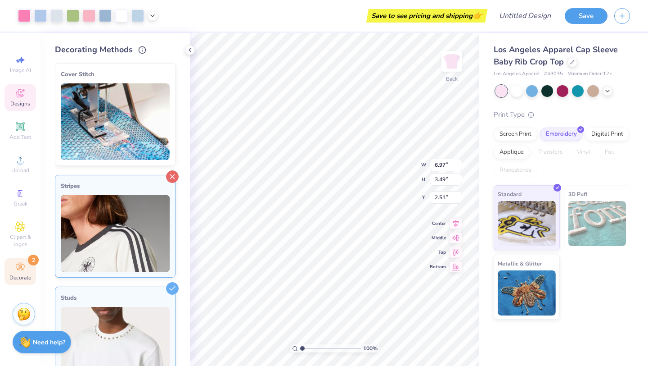
click at [172, 175] on line at bounding box center [173, 177] width 4 height 4
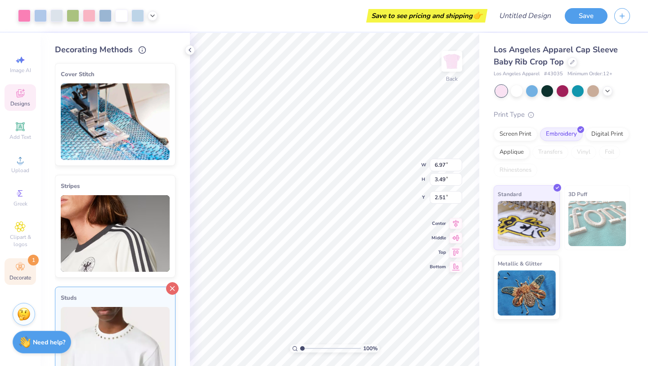
click at [171, 287] on icon at bounding box center [172, 288] width 13 height 13
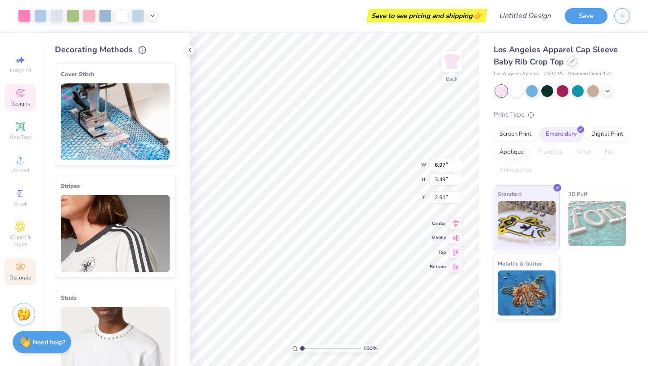
click at [572, 66] on div at bounding box center [573, 61] width 10 height 10
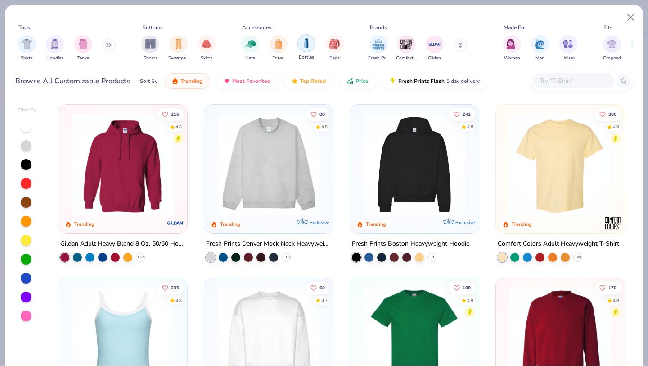
click at [312, 41] on div "filter for Bottles" at bounding box center [307, 43] width 18 height 18
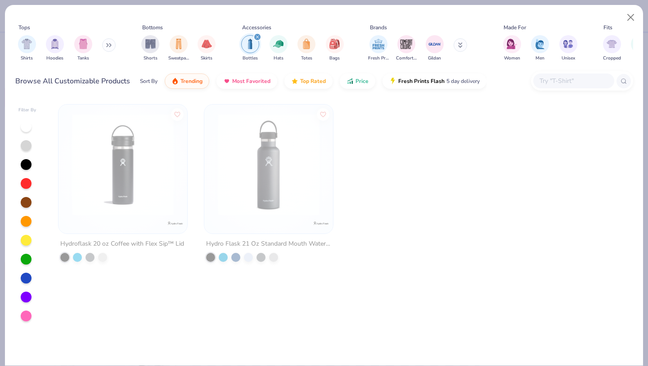
click at [259, 36] on div "filter for Bottles" at bounding box center [258, 37] width 8 height 8
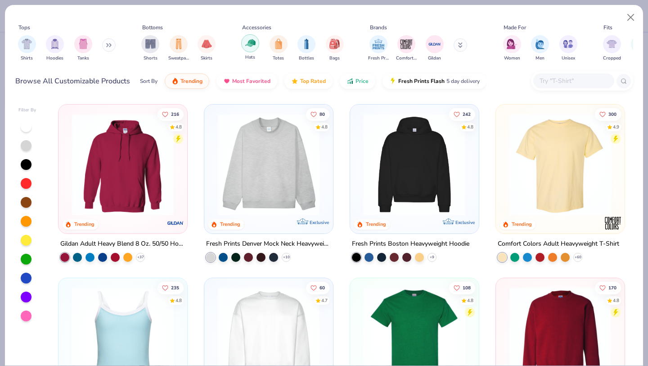
click at [256, 43] on div "filter for Hats" at bounding box center [250, 43] width 18 height 18
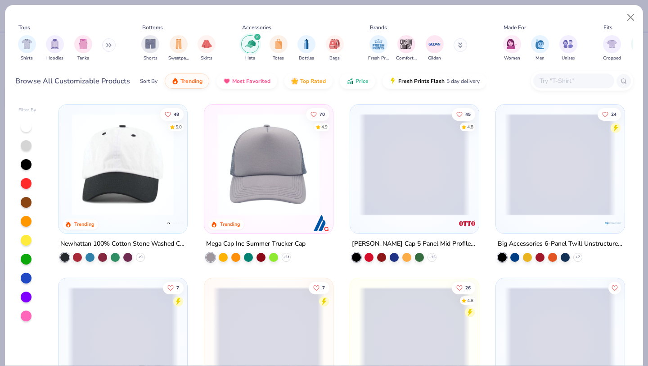
click at [257, 33] on div "filter for Hats" at bounding box center [258, 37] width 8 height 8
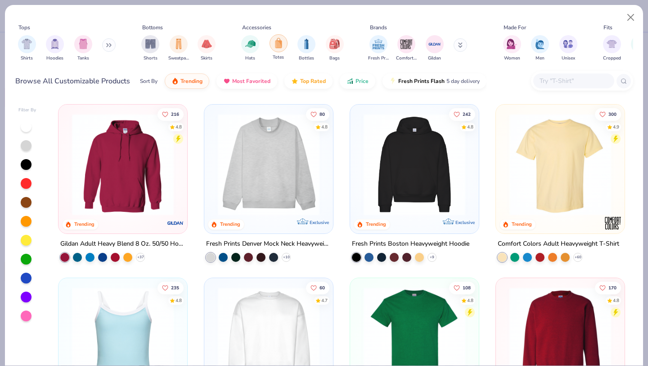
click at [283, 46] on div "filter for Totes" at bounding box center [279, 43] width 18 height 18
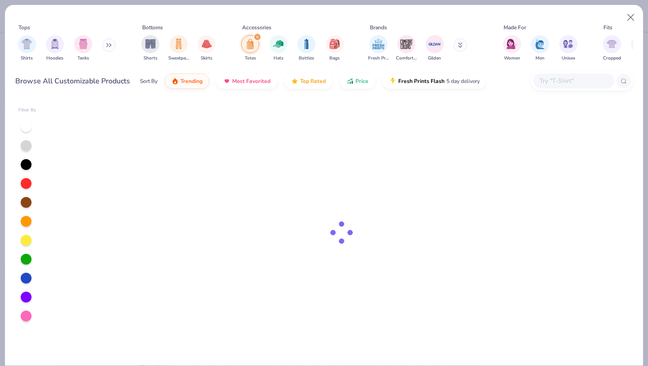
click at [256, 36] on icon "filter for Totes" at bounding box center [258, 37] width 4 height 4
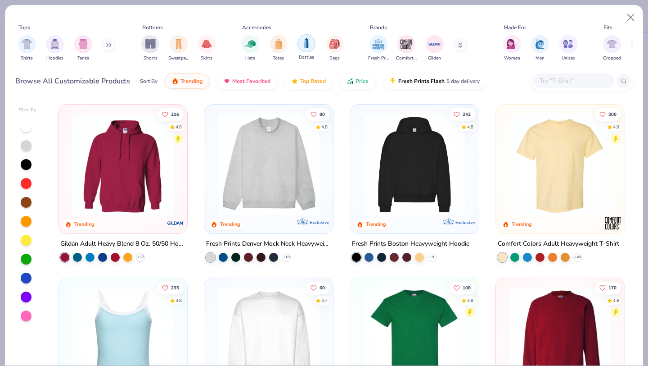
click at [304, 41] on img "filter for Bottles" at bounding box center [307, 43] width 10 height 10
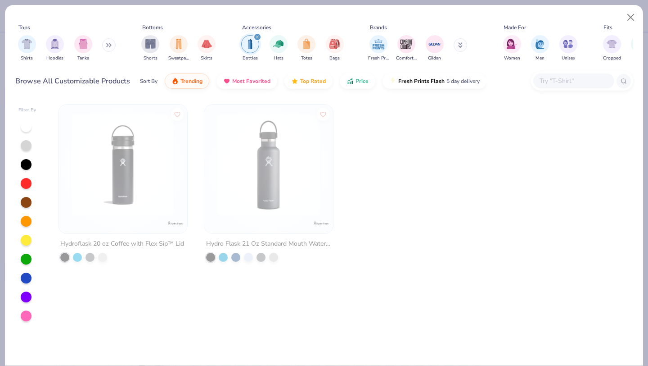
click at [260, 36] on div "filter for Bottles" at bounding box center [258, 37] width 8 height 8
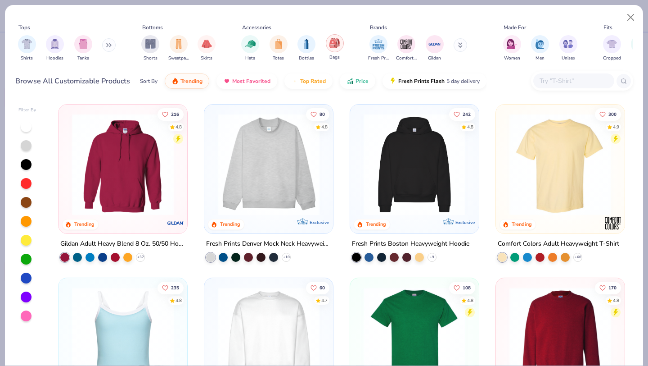
click at [340, 43] on div "filter for Bags" at bounding box center [335, 43] width 18 height 18
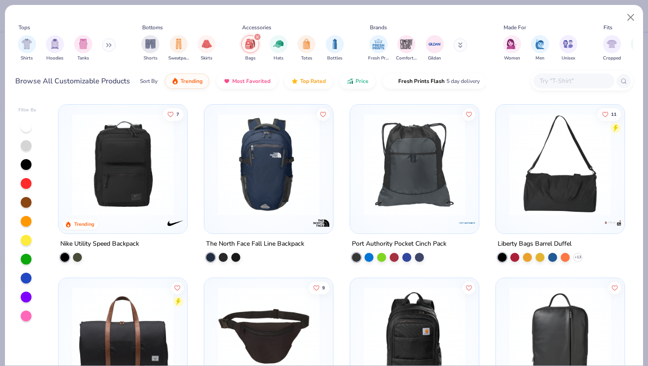
click at [257, 38] on icon "filter for Bags" at bounding box center [258, 37] width 4 height 4
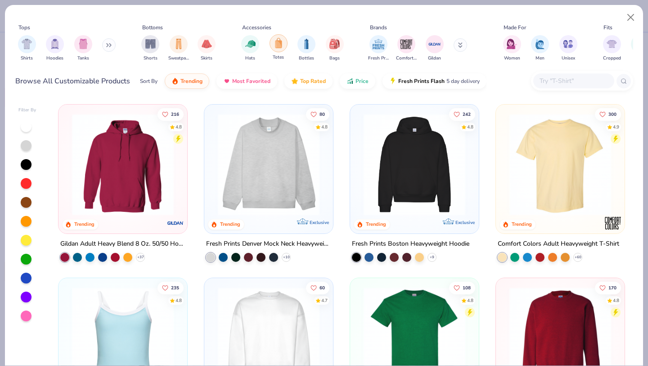
click at [279, 43] on img "filter for Totes" at bounding box center [279, 43] width 10 height 10
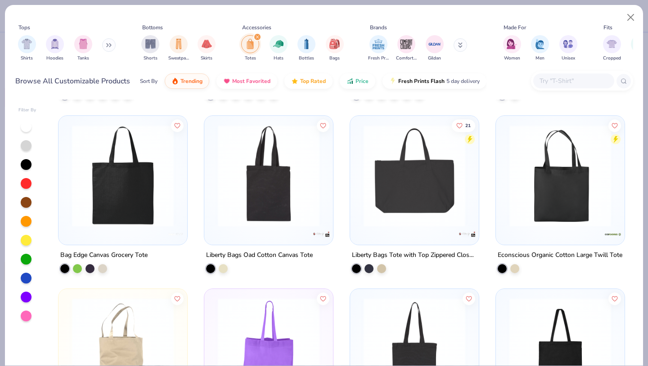
scroll to position [82, 0]
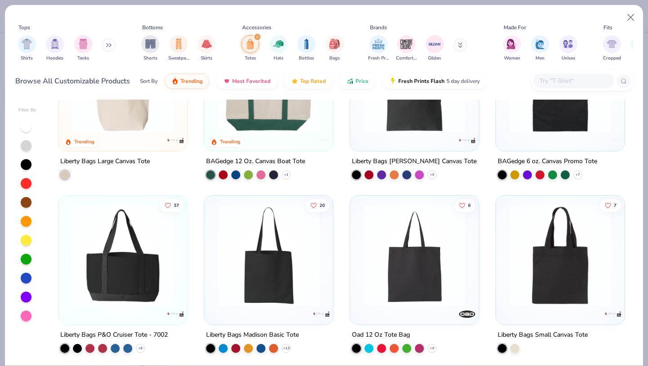
click at [258, 42] on div "filter for Totes" at bounding box center [250, 44] width 18 height 18
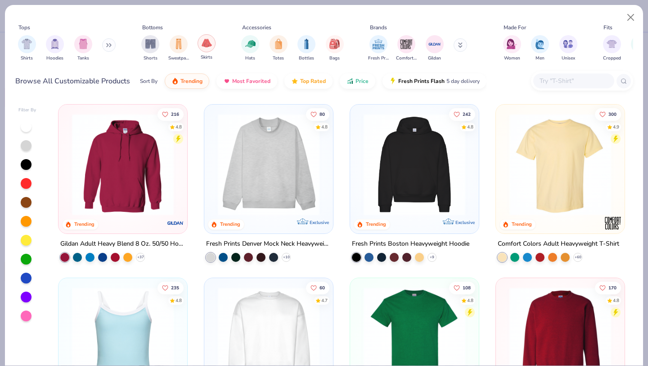
click at [206, 45] on img "filter for Skirts" at bounding box center [207, 43] width 10 height 10
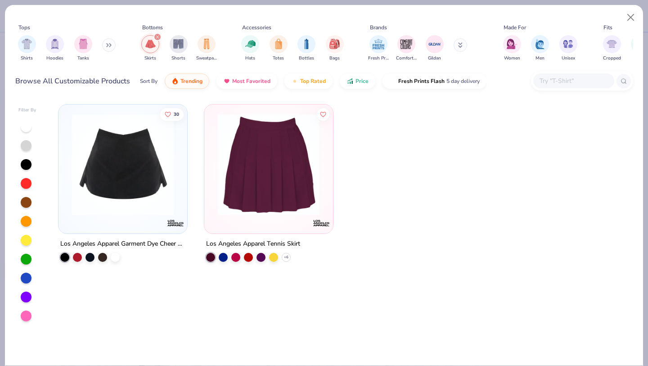
click at [154, 36] on div "filter for Skirts" at bounding box center [158, 37] width 8 height 8
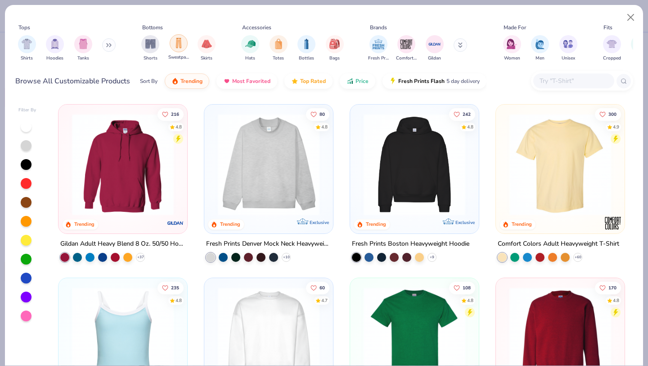
click at [183, 45] on img "filter for Sweatpants" at bounding box center [179, 43] width 10 height 10
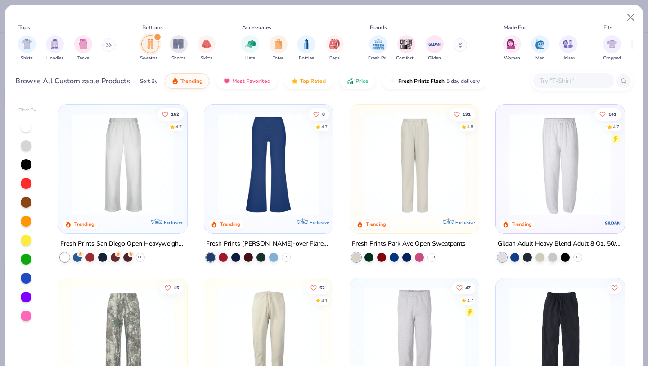
click at [141, 174] on img at bounding box center [123, 164] width 111 height 102
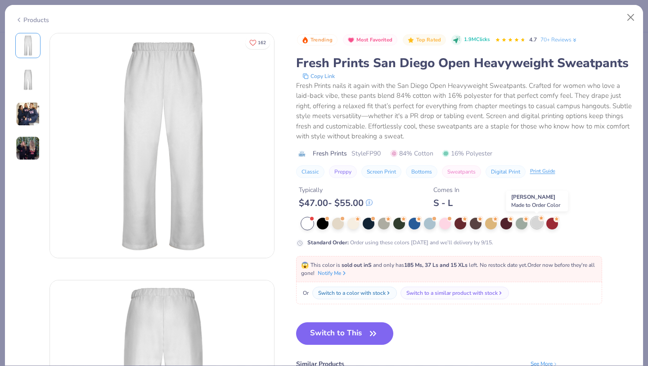
click at [537, 224] on div at bounding box center [537, 223] width 12 height 12
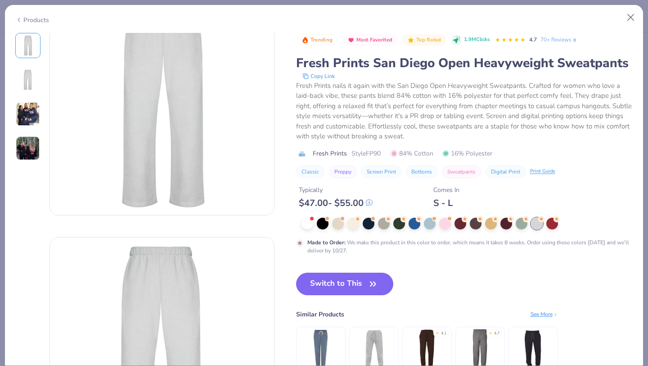
scroll to position [44, 0]
click at [378, 285] on icon "button" at bounding box center [373, 283] width 13 height 13
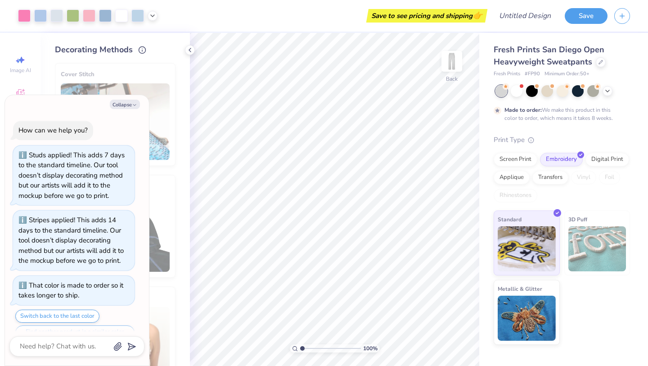
scroll to position [20, 0]
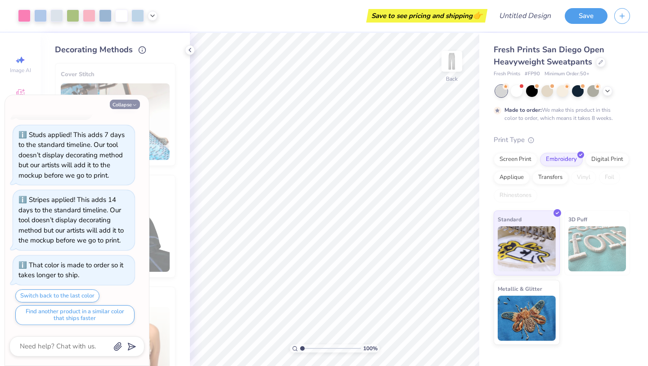
click at [136, 106] on icon "button" at bounding box center [134, 104] width 5 height 5
type textarea "x"
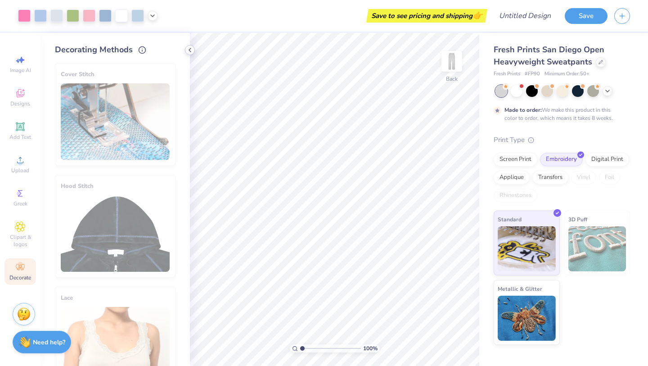
click at [192, 49] on icon at bounding box center [189, 49] width 7 height 7
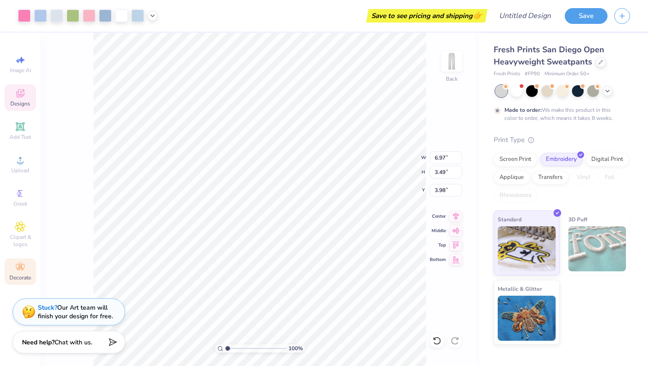
type input "4.91"
click at [458, 60] on img at bounding box center [452, 61] width 36 height 36
click at [456, 213] on icon at bounding box center [456, 214] width 13 height 11
click at [456, 215] on icon at bounding box center [456, 215] width 6 height 8
click at [457, 228] on icon at bounding box center [457, 229] width 8 height 6
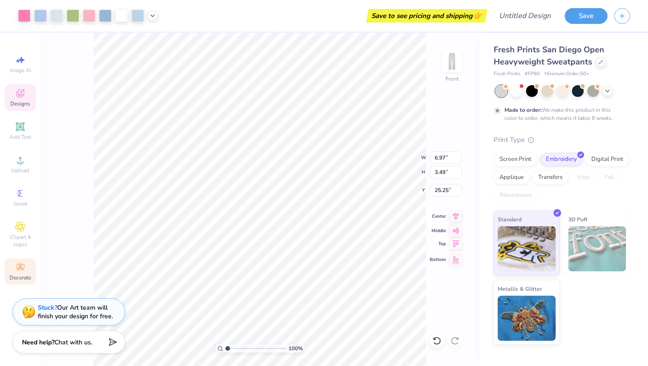
click at [453, 244] on icon at bounding box center [456, 243] width 13 height 11
click at [456, 258] on icon at bounding box center [456, 258] width 13 height 11
click at [451, 217] on icon at bounding box center [456, 214] width 13 height 11
click at [454, 217] on icon at bounding box center [456, 214] width 13 height 11
click at [459, 225] on icon at bounding box center [456, 229] width 13 height 11
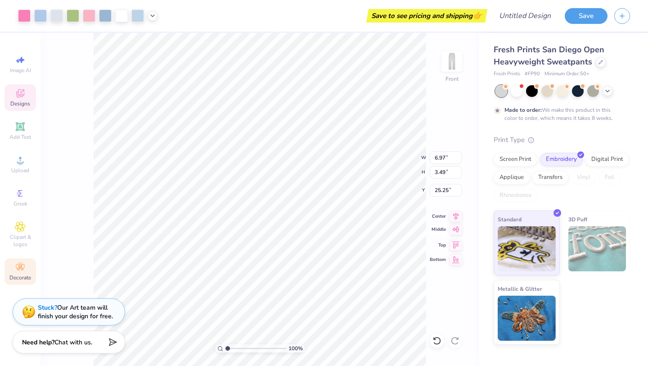
click at [457, 231] on icon at bounding box center [457, 229] width 8 height 6
click at [457, 245] on icon at bounding box center [457, 243] width 8 height 7
type input "0.50"
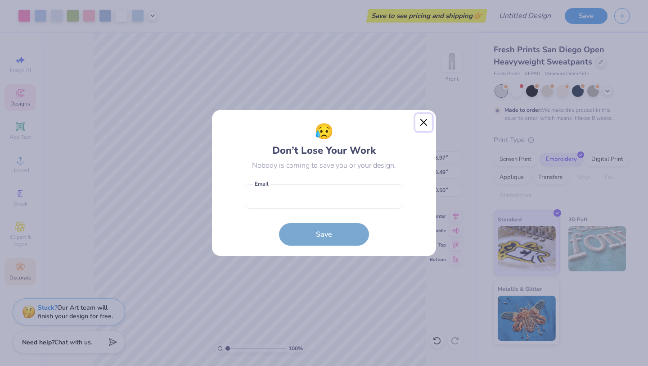
click at [417, 123] on button "Close" at bounding box center [424, 122] width 17 height 17
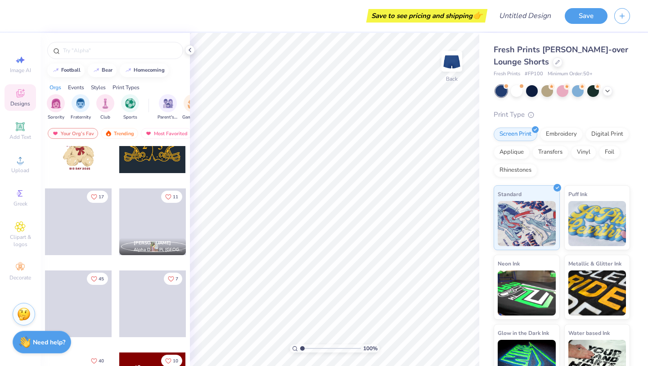
scroll to position [222, 0]
